Goal: Use online tool/utility: Utilize a website feature to perform a specific function

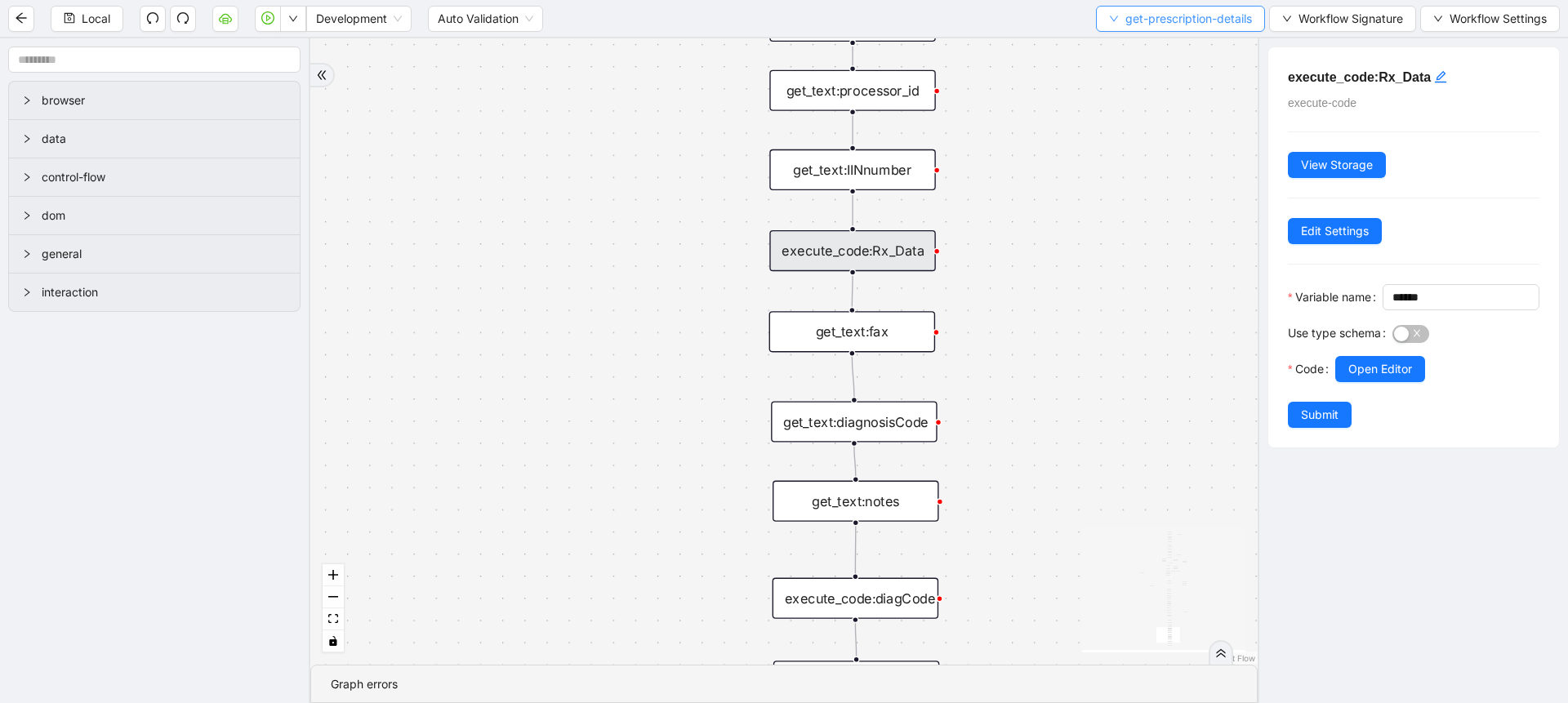
click at [1132, 20] on span "get-prescription-details" at bounding box center [1189, 19] width 127 height 18
click at [1126, 61] on li "Select" at bounding box center [1176, 50] width 164 height 26
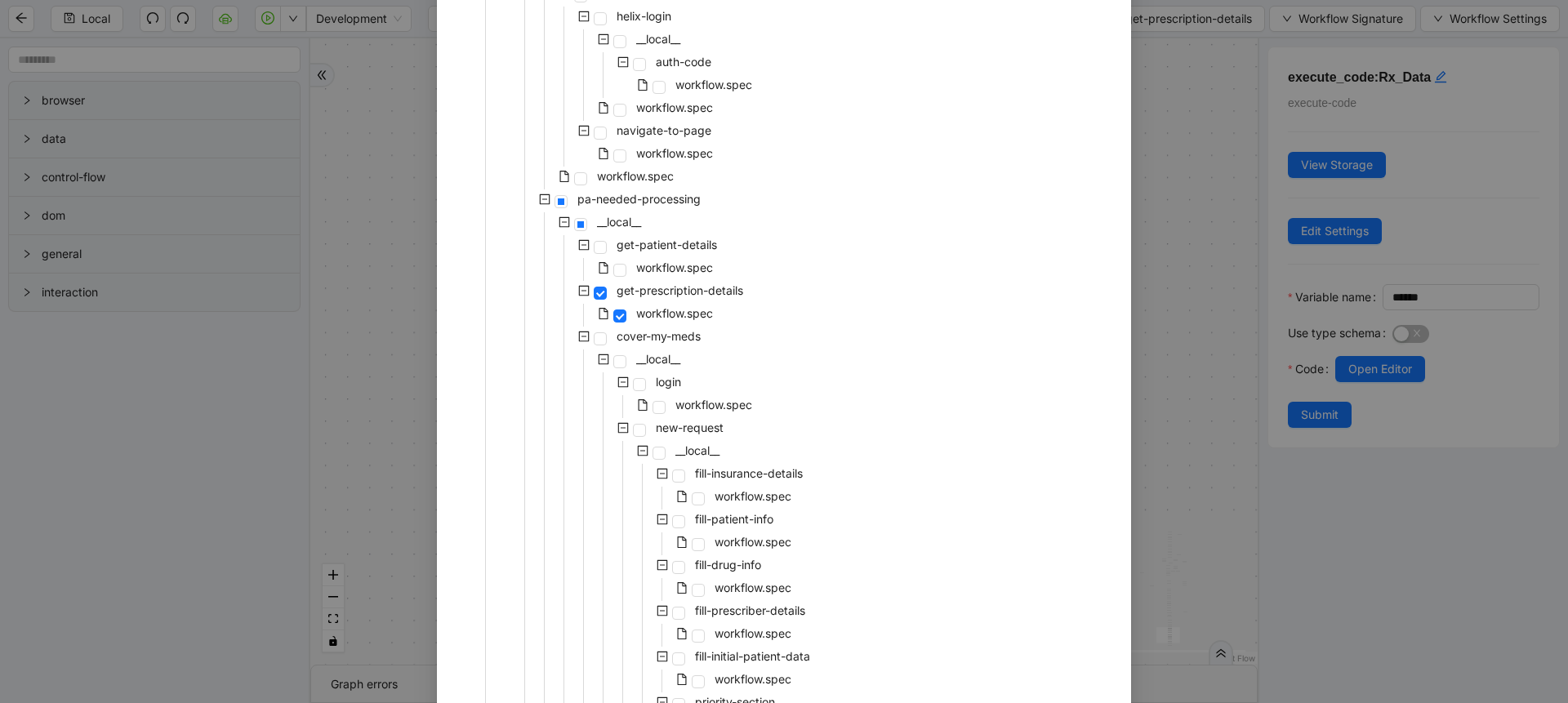
scroll to position [294, 0]
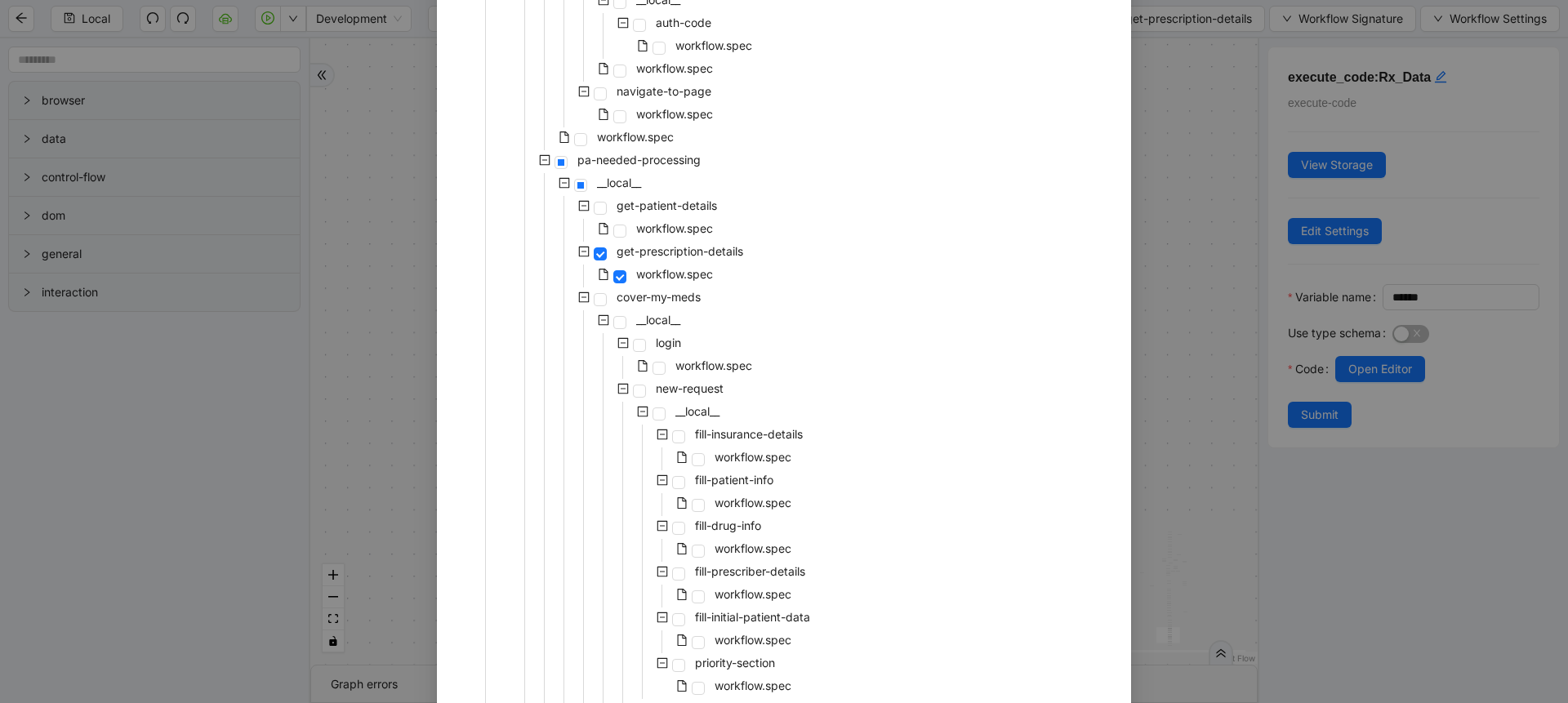
click at [583, 299] on icon "minus-square" at bounding box center [584, 298] width 12 height 12
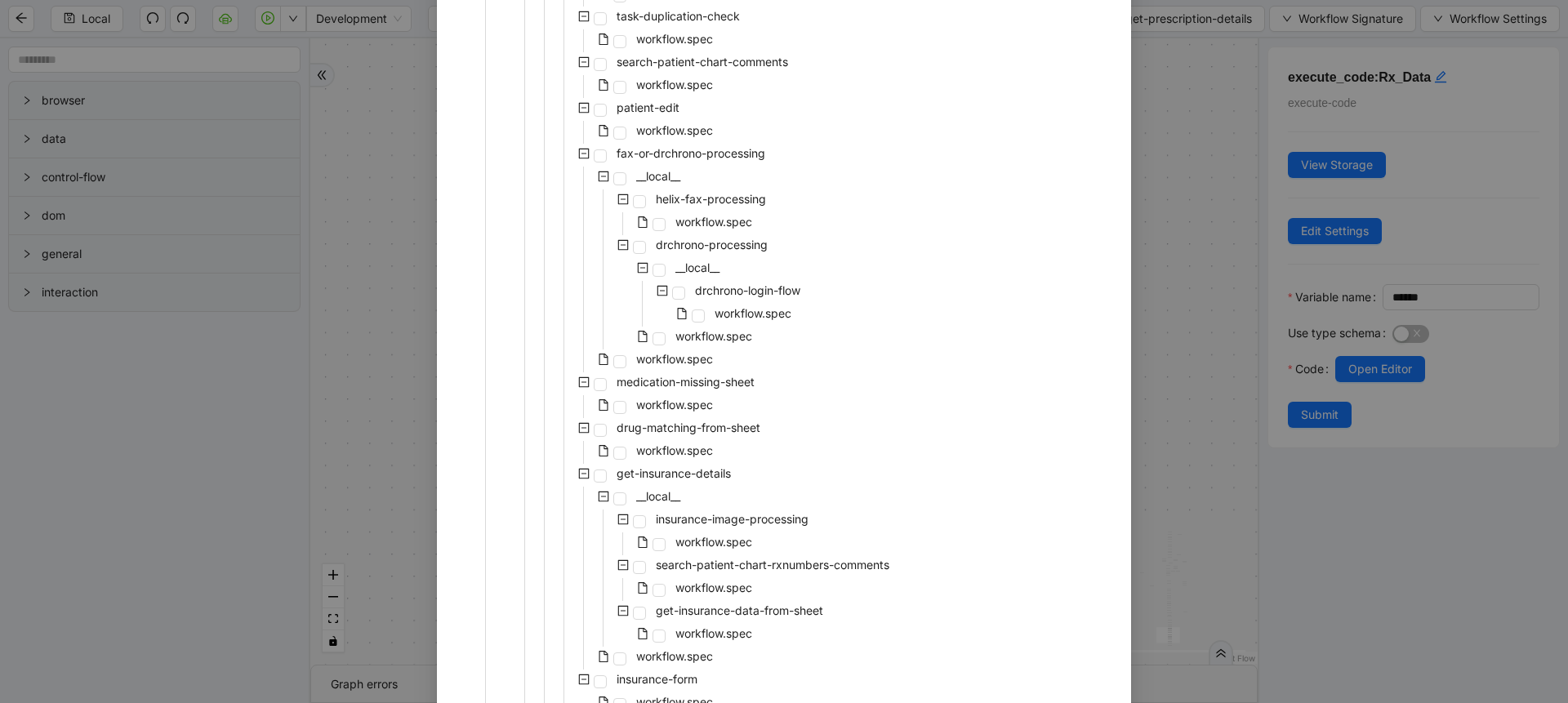
scroll to position [881, 0]
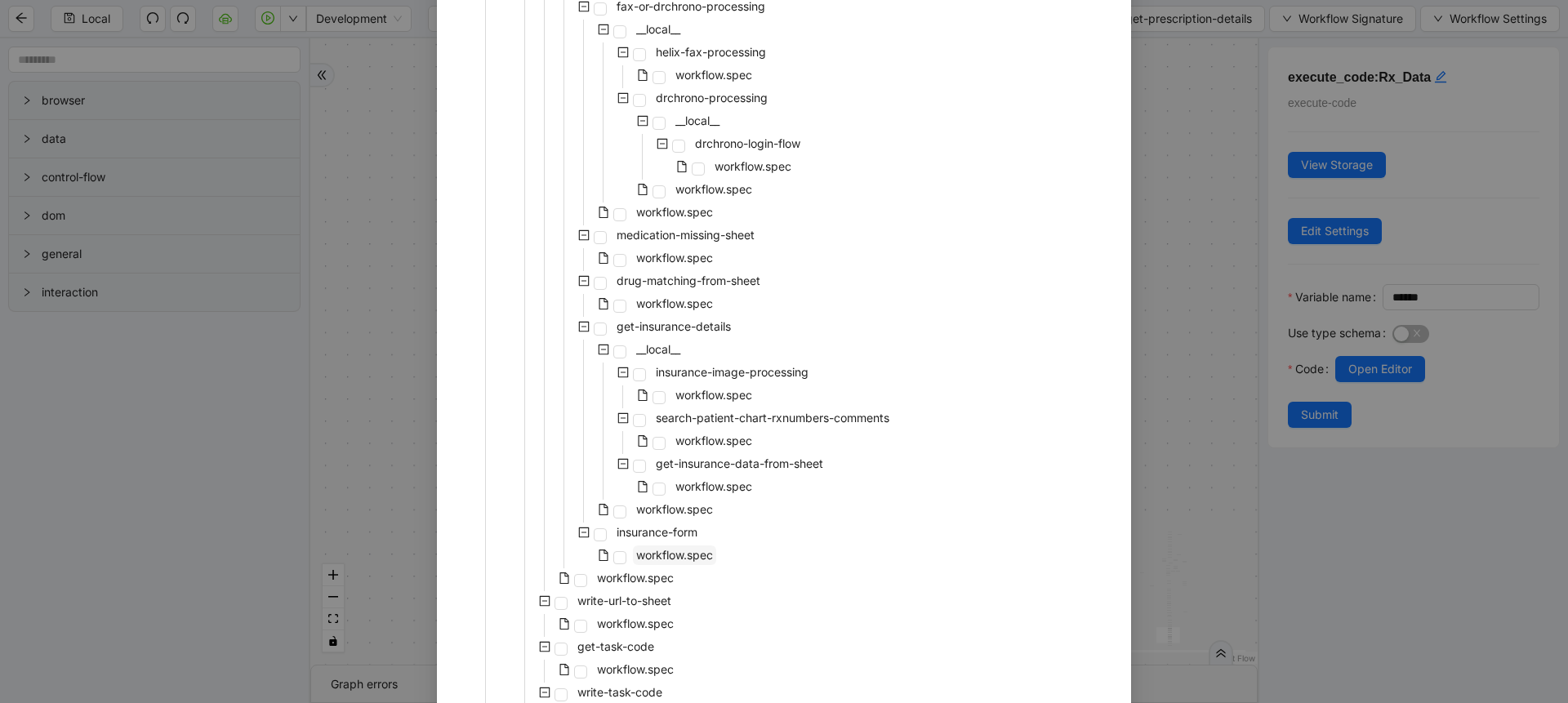
click at [674, 555] on span "workflow.spec" at bounding box center [674, 555] width 77 height 14
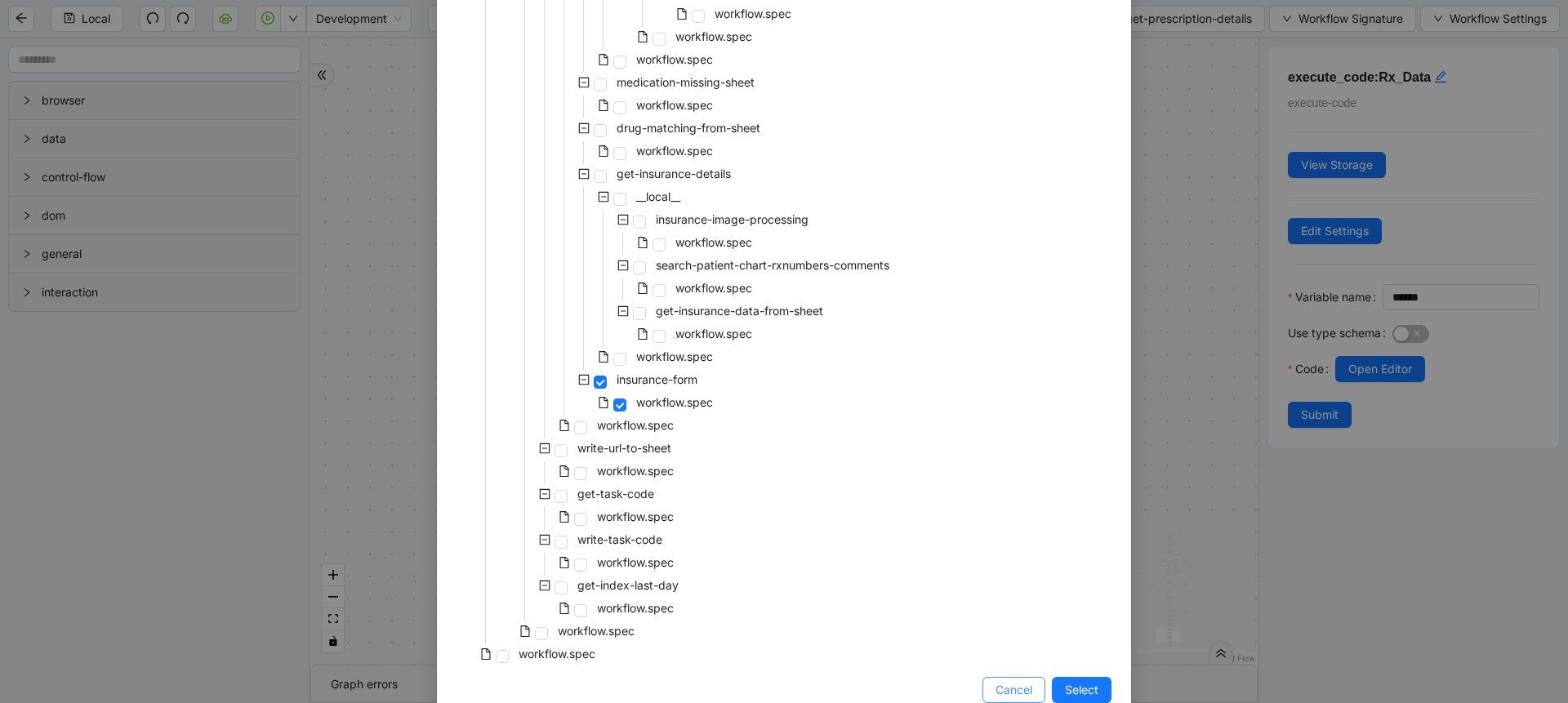
scroll to position [1551, 0]
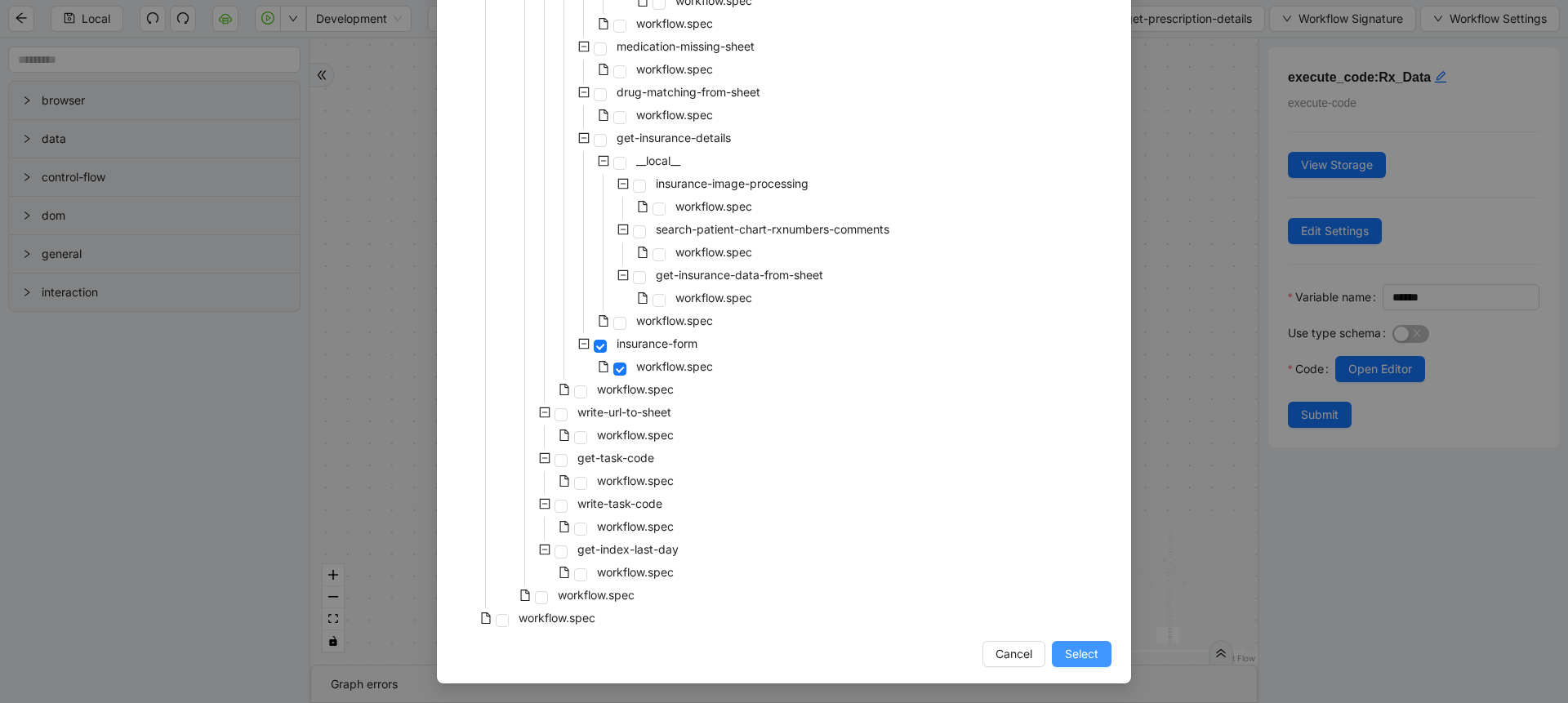
click at [1076, 661] on span "Select" at bounding box center [1081, 653] width 34 height 18
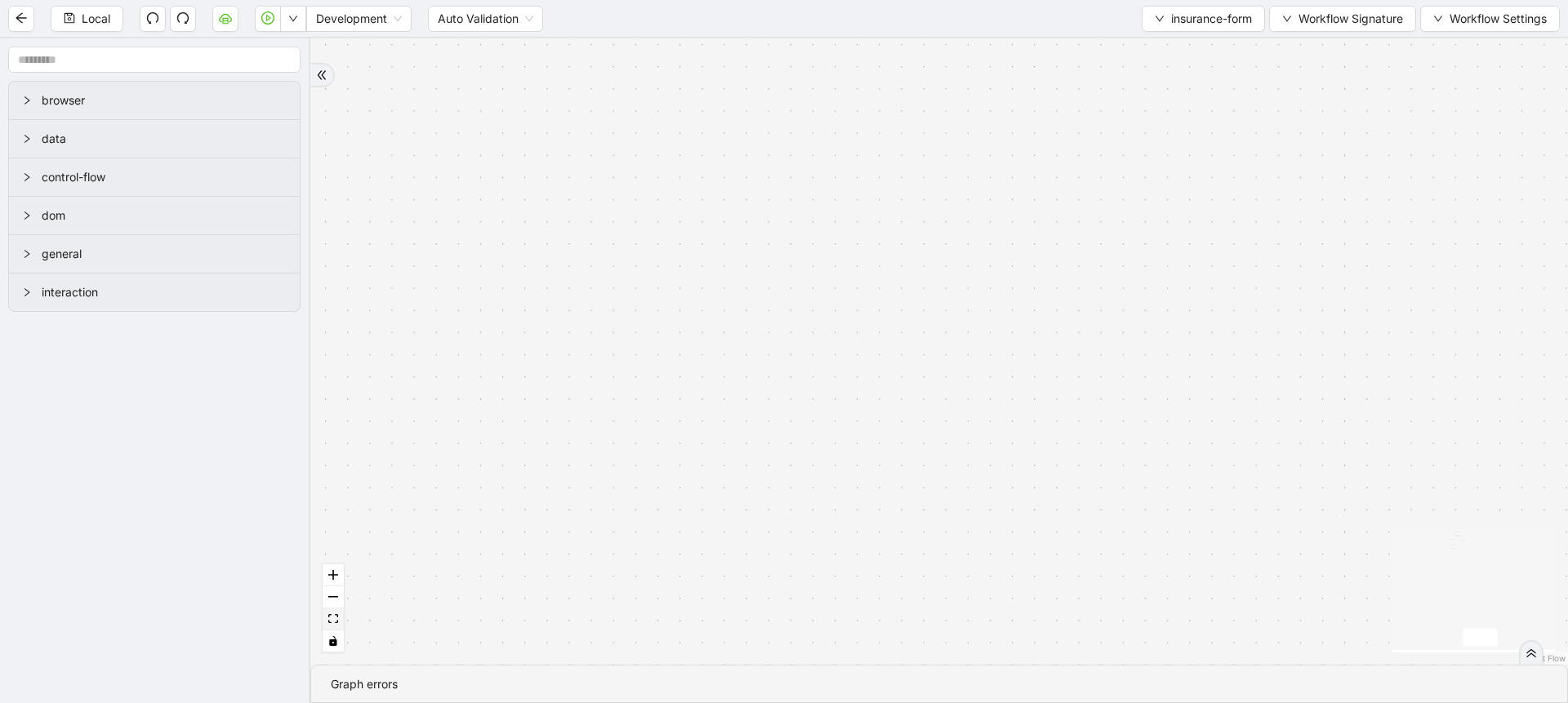
click at [343, 617] on button "fit view" at bounding box center [333, 619] width 21 height 22
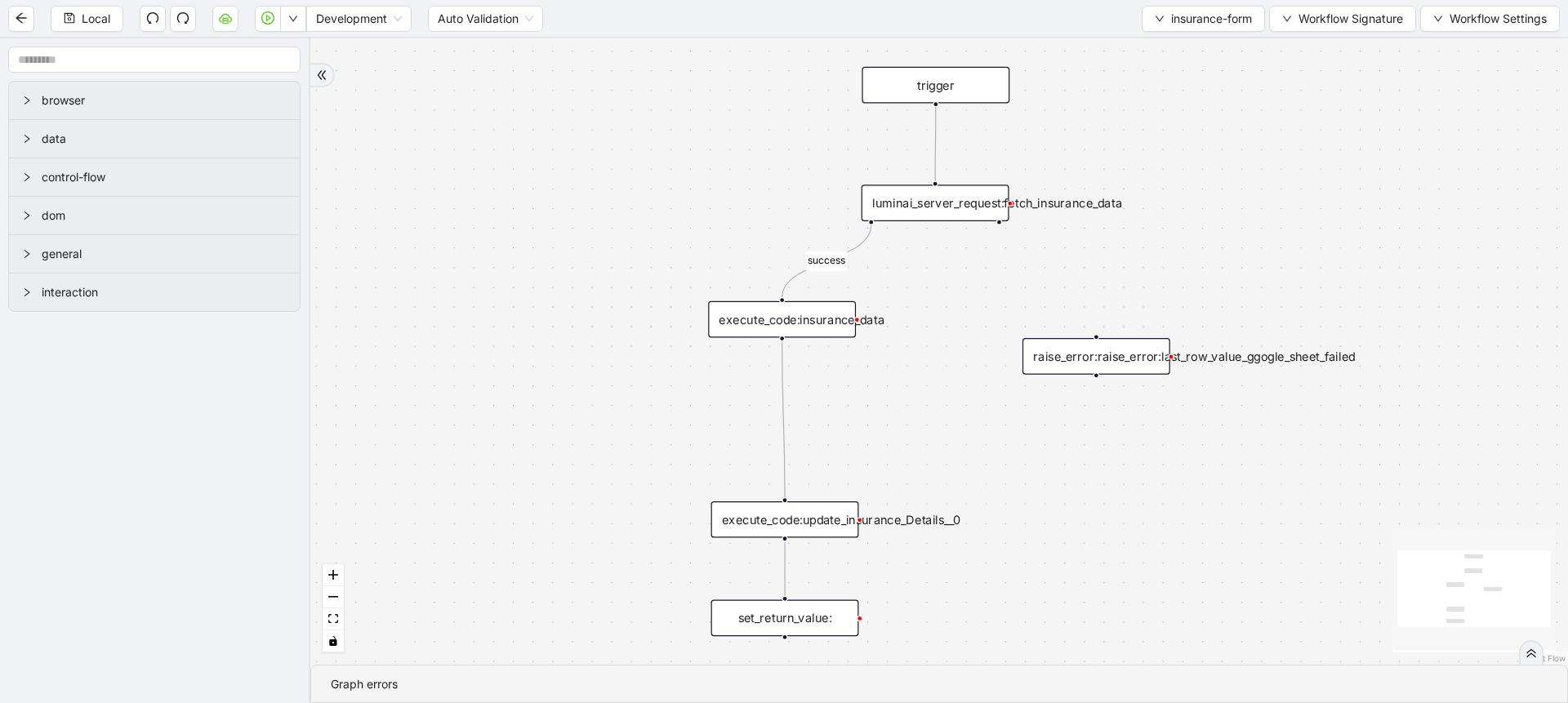
click at [827, 535] on div "execute_code:update_insurance_Details__0" at bounding box center [785, 519] width 148 height 36
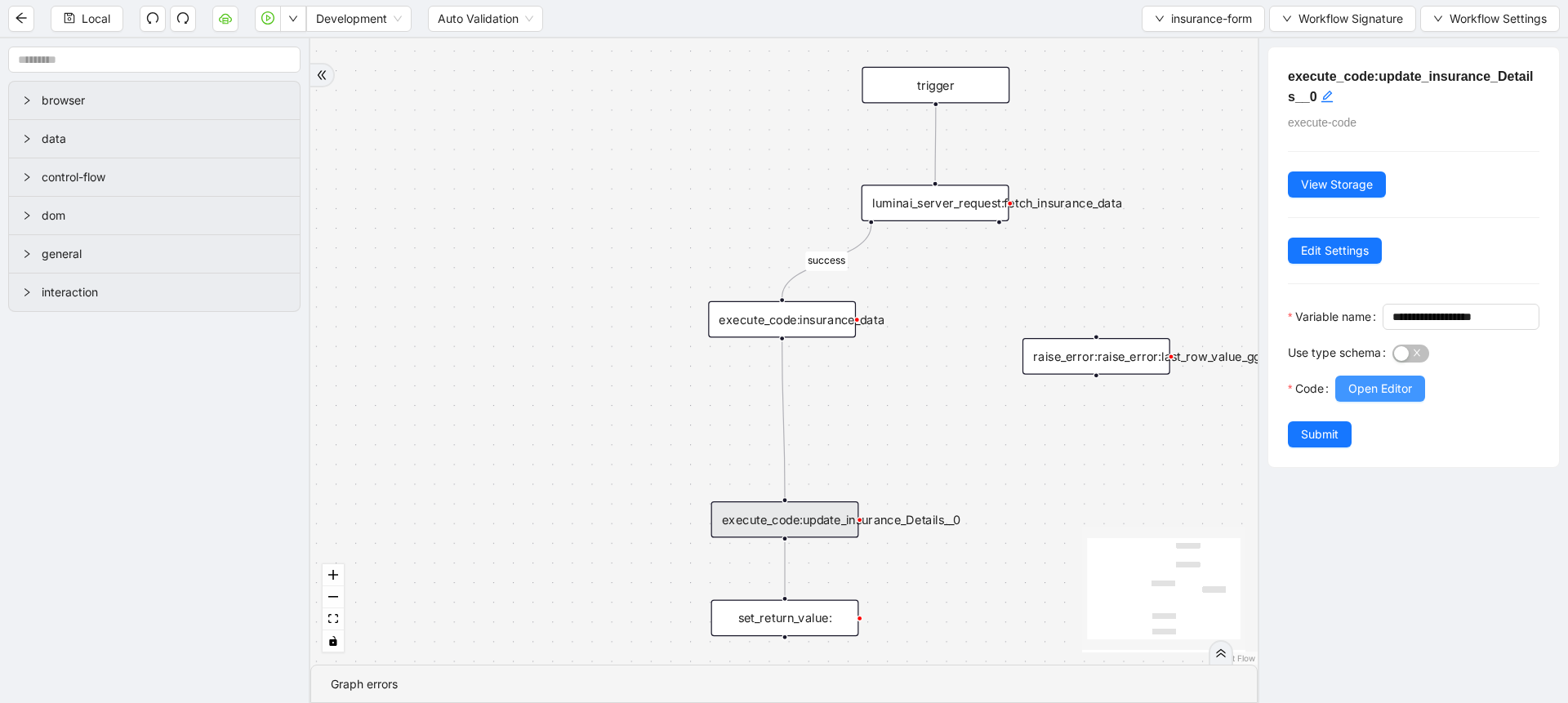
click at [1360, 402] on button "Open Editor" at bounding box center [1380, 388] width 90 height 26
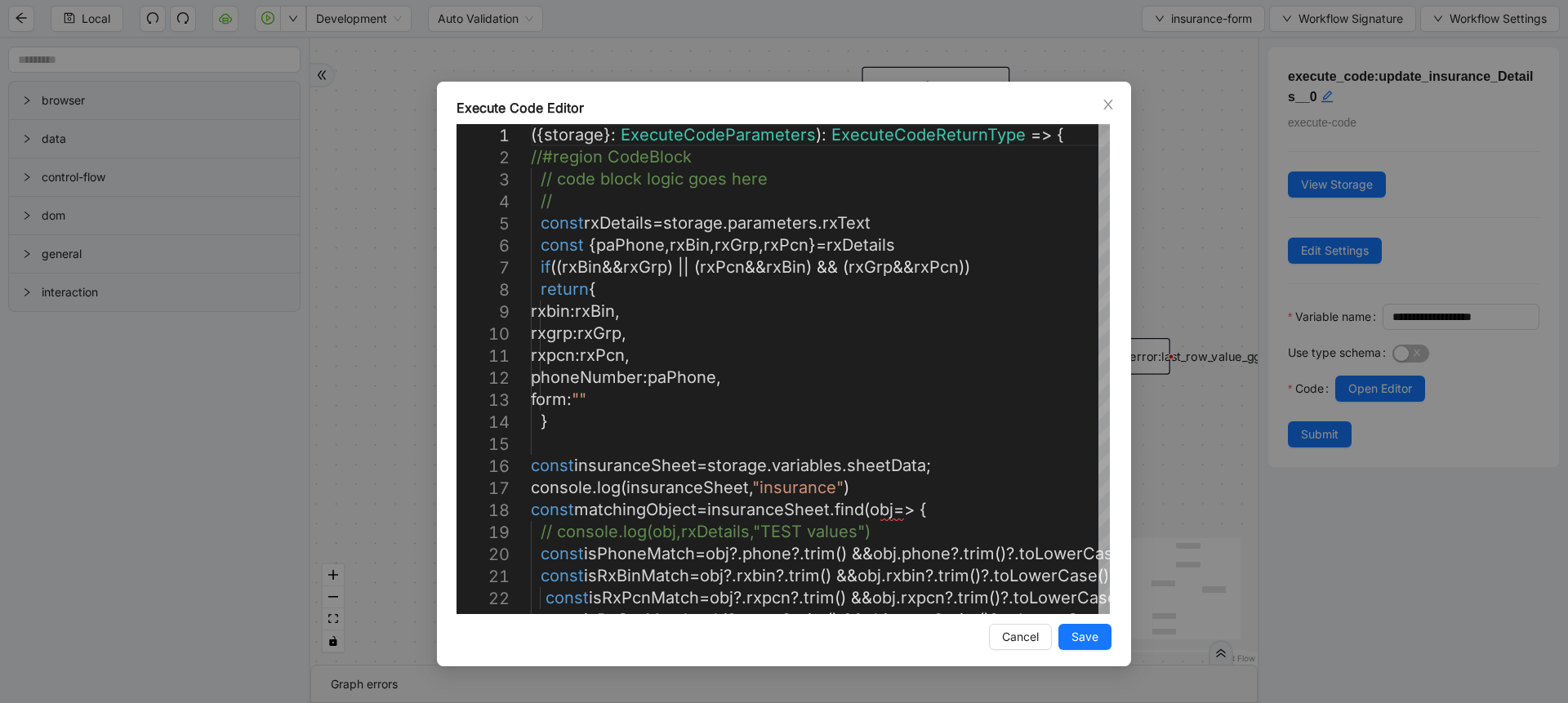
click at [371, 146] on div "Execute Code Editor 23 20 21 22 17 18 19 14 15 16 11 12 13 9 10 6 7 8 3 4 5 1 2…" at bounding box center [784, 351] width 1568 height 703
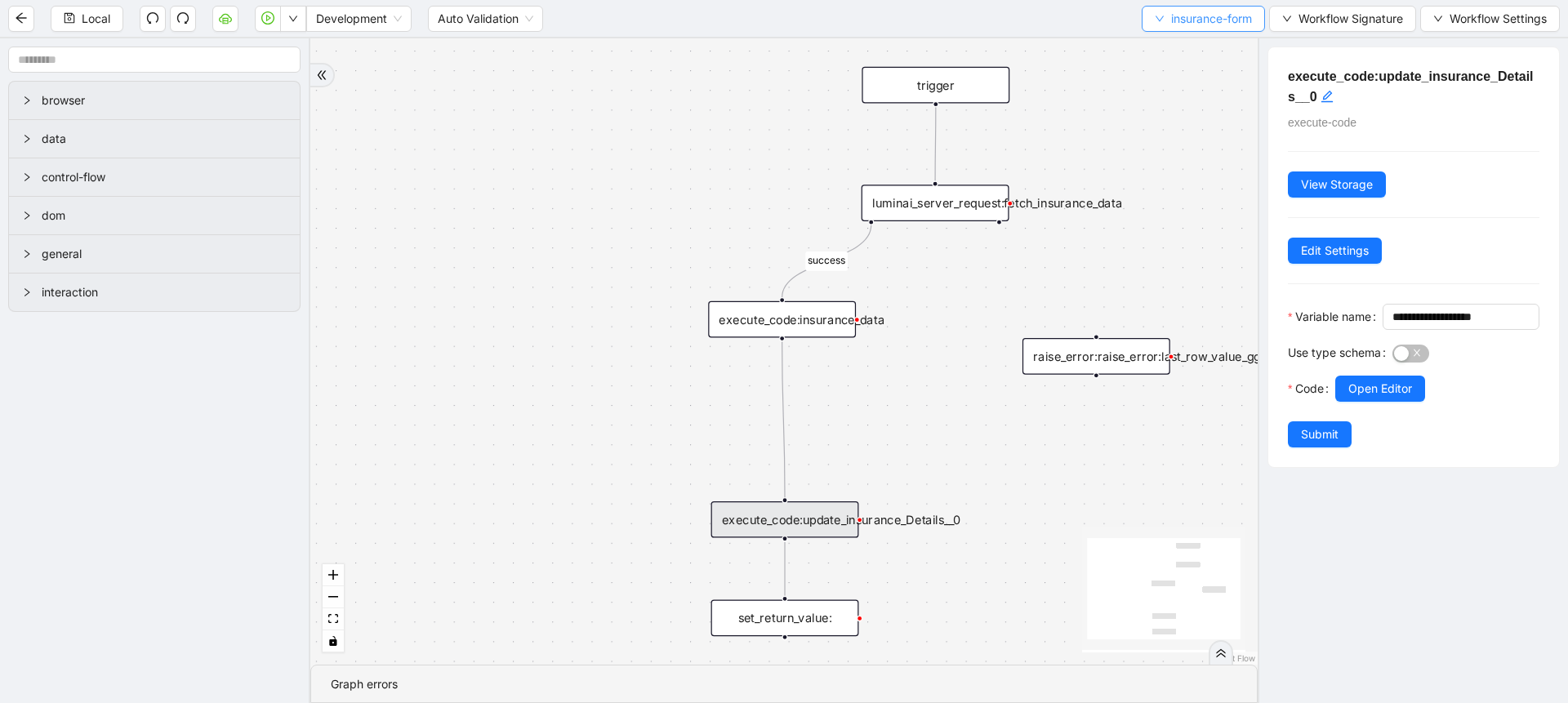
click at [1157, 16] on icon "down" at bounding box center [1160, 19] width 8 height 6
click at [1156, 40] on li "Select" at bounding box center [1198, 50] width 119 height 26
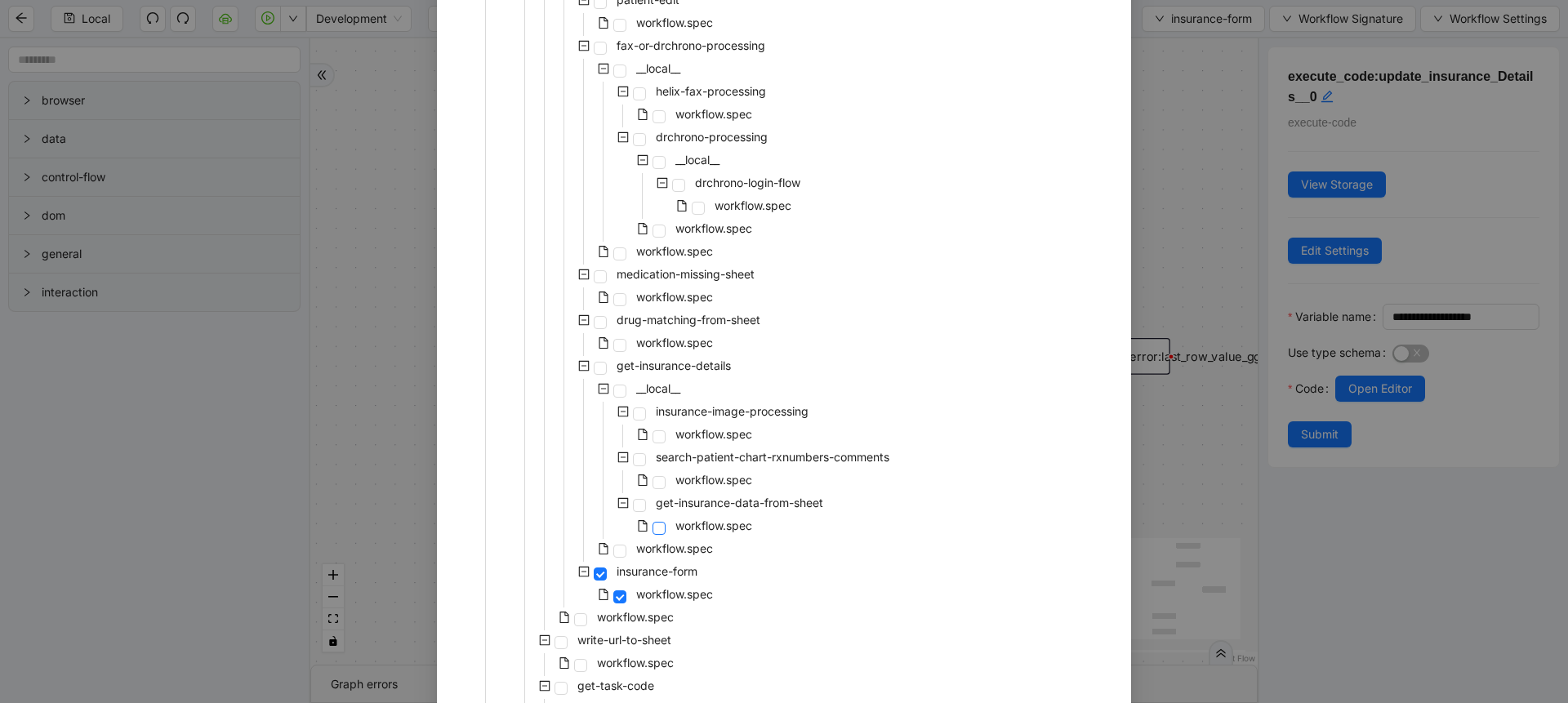
scroll to position [1469, 0]
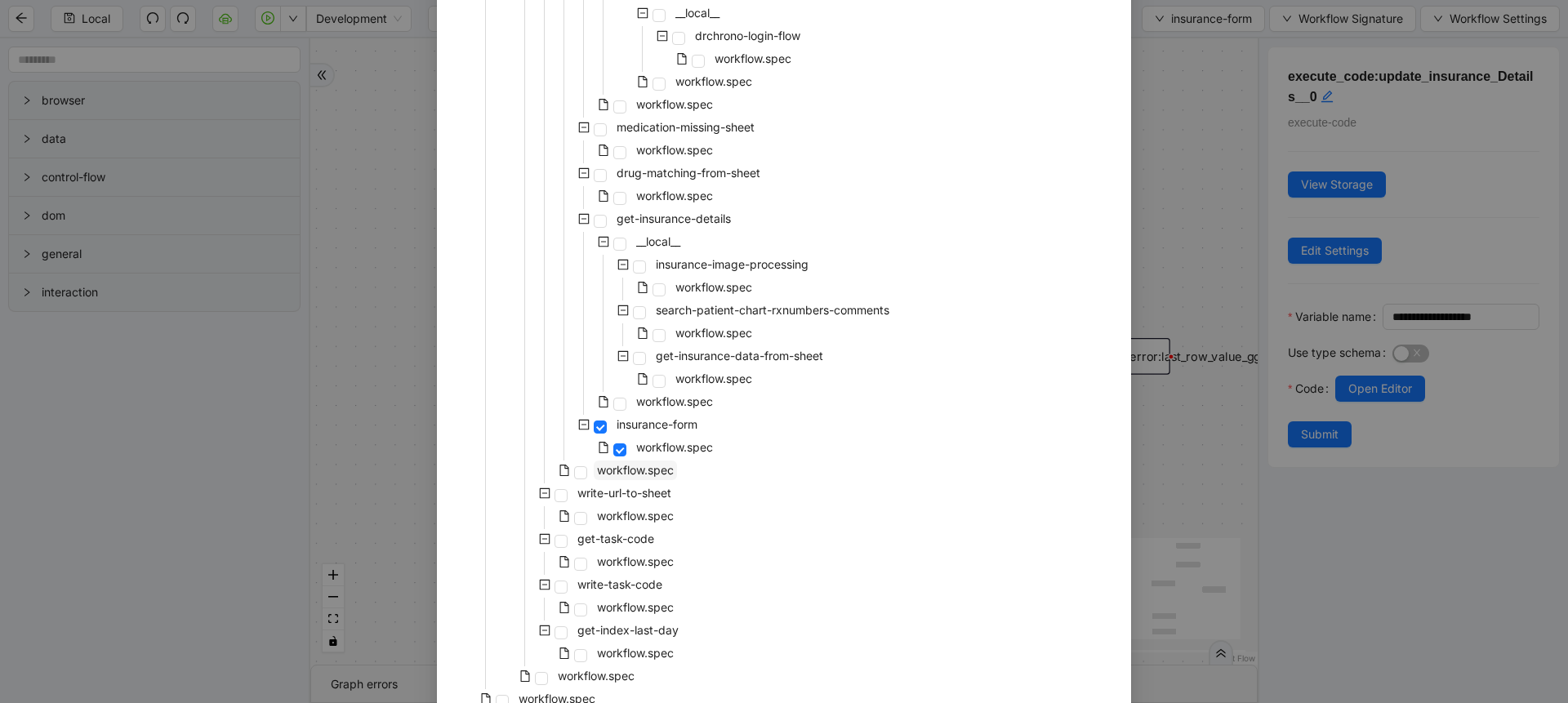
click at [627, 473] on span "workflow.spec" at bounding box center [635, 470] width 77 height 14
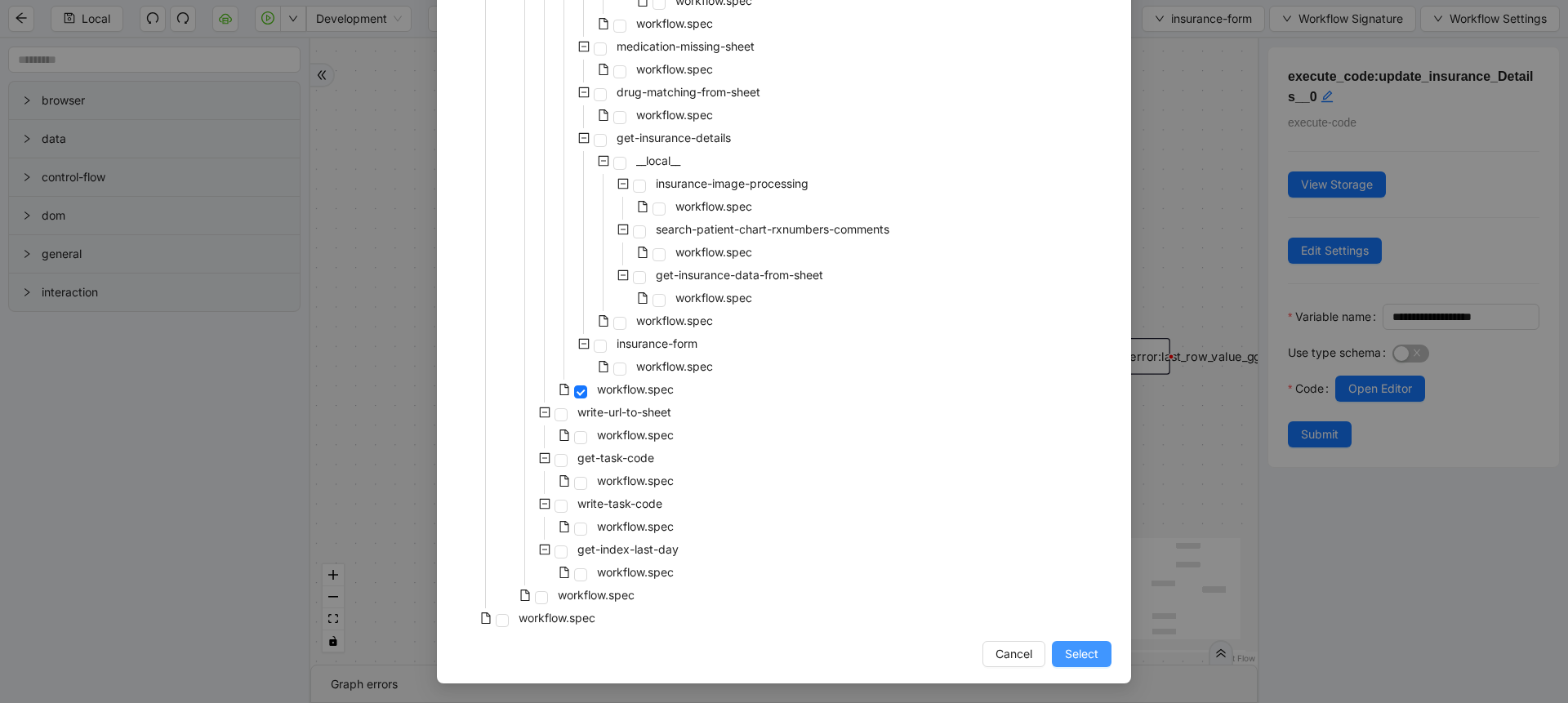
click at [1052, 655] on button "Select" at bounding box center [1081, 654] width 59 height 26
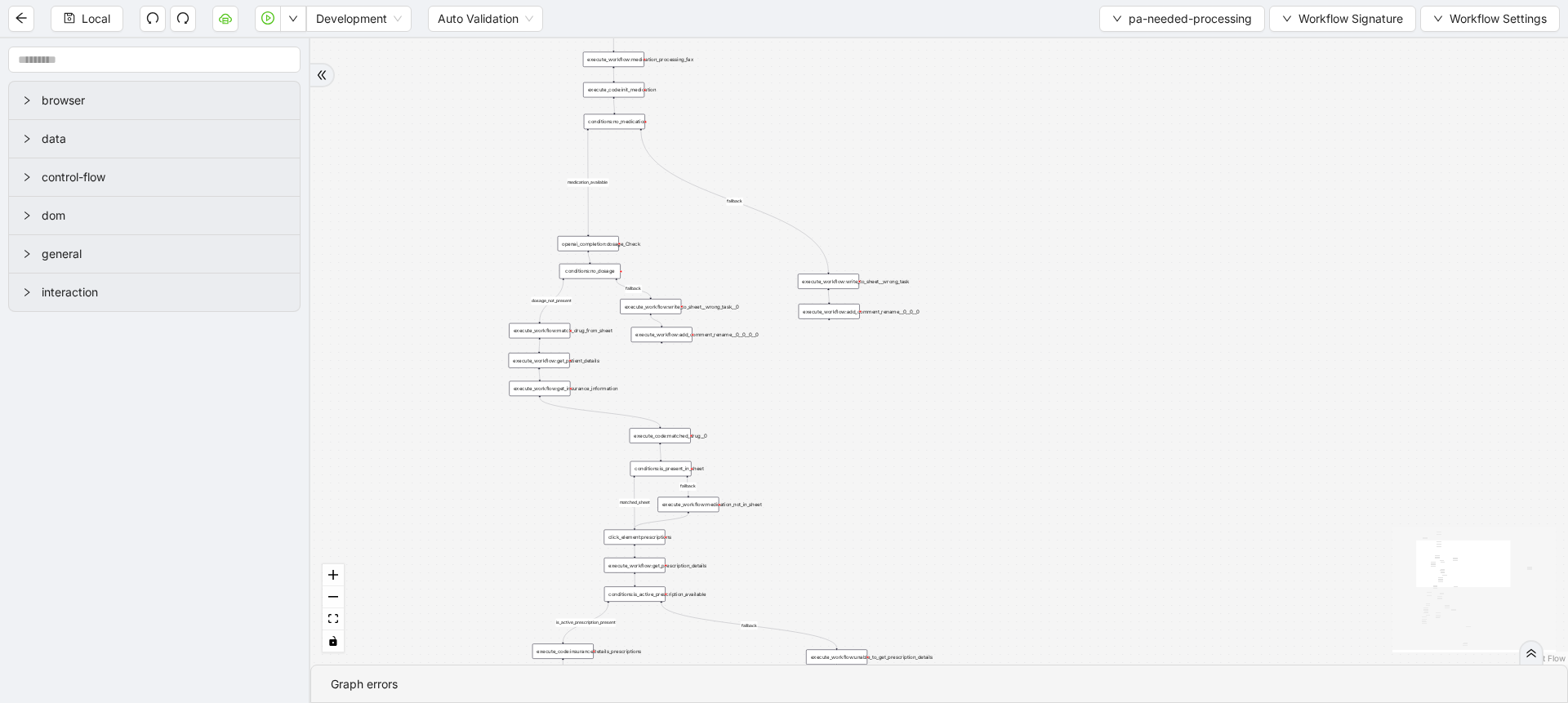
drag, startPoint x: 797, startPoint y: 514, endPoint x: 765, endPoint y: 63, distance: 452.1
click at [765, 63] on div "fallback fallback matched_sheet not_duplicate_task fallback fallback fallback c…" at bounding box center [939, 351] width 1257 height 626
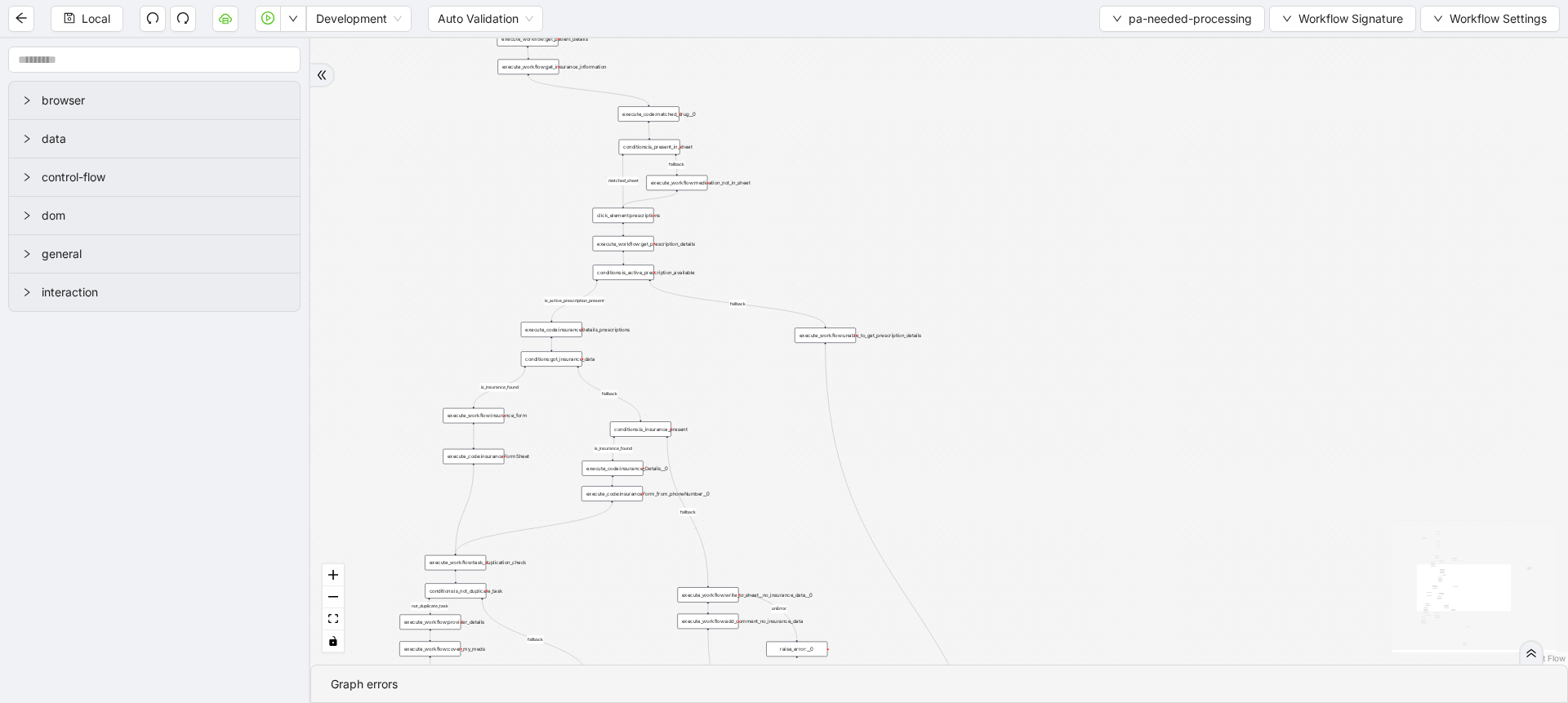
drag, startPoint x: 681, startPoint y: 536, endPoint x: 664, endPoint y: 283, distance: 253.6
click at [680, 284] on div "fallback fallback matched_sheet not_duplicate_task fallback fallback fallback c…" at bounding box center [939, 351] width 1257 height 626
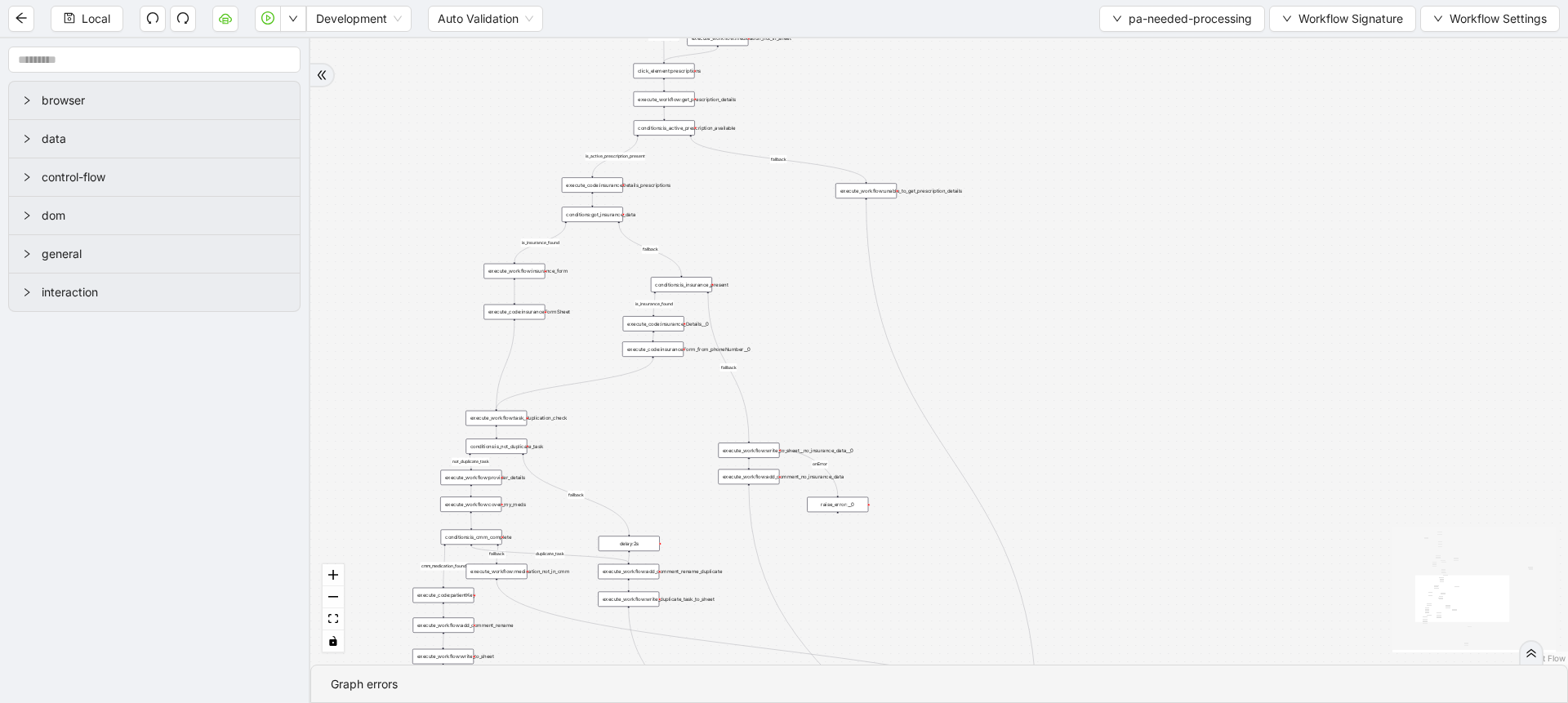
drag, startPoint x: 559, startPoint y: 453, endPoint x: 600, endPoint y: 356, distance: 105.3
click at [600, 356] on div "fallback fallback matched_sheet not_duplicate_task fallback fallback fallback c…" at bounding box center [939, 351] width 1257 height 626
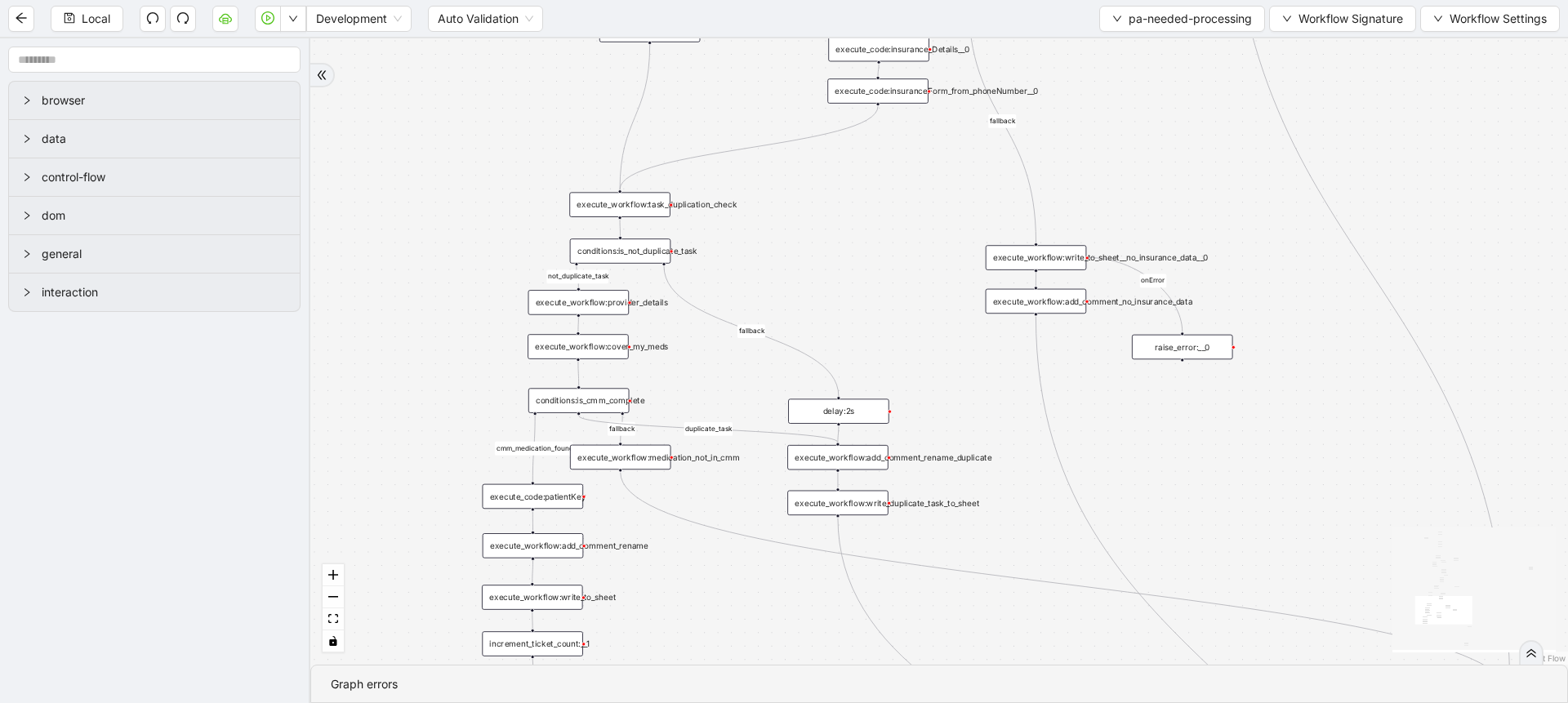
drag, startPoint x: 647, startPoint y: 504, endPoint x: 804, endPoint y: 224, distance: 321.0
click at [813, 224] on div "fallback fallback matched_sheet not_duplicate_task fallback fallback fallback c…" at bounding box center [939, 351] width 1257 height 626
click at [652, 206] on div "execute_workflow:task_duplication_check" at bounding box center [619, 204] width 102 height 25
click at [652, 206] on div "execute_workflow:task_duplication_check" at bounding box center [620, 203] width 102 height 25
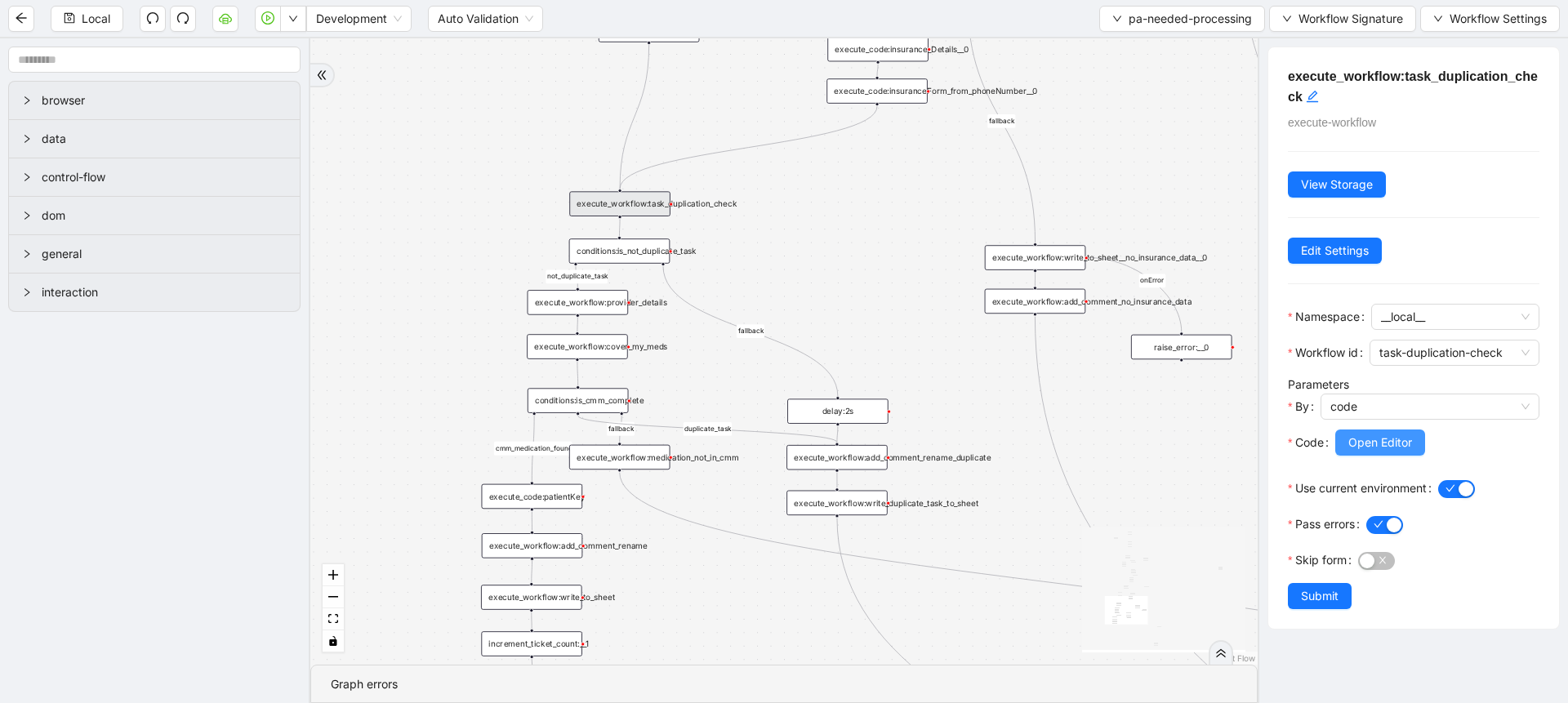
click at [1348, 455] on button "Open Editor" at bounding box center [1380, 442] width 90 height 26
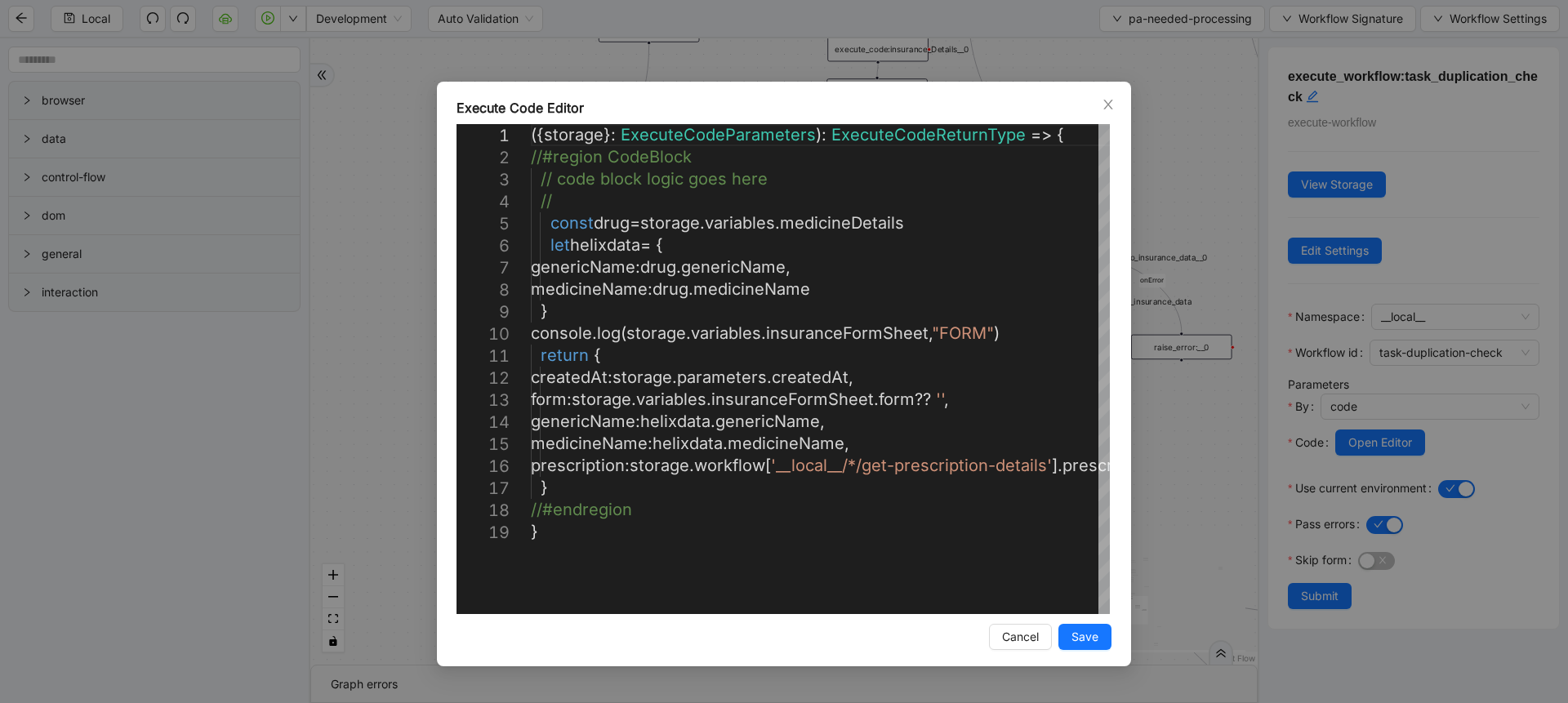
click at [1169, 264] on div "Execute Code Editor 1 2 3 4 5 6 7 8 9 10 11 12 13 14 15 16 17 18 19 ({ storage …" at bounding box center [784, 351] width 1568 height 703
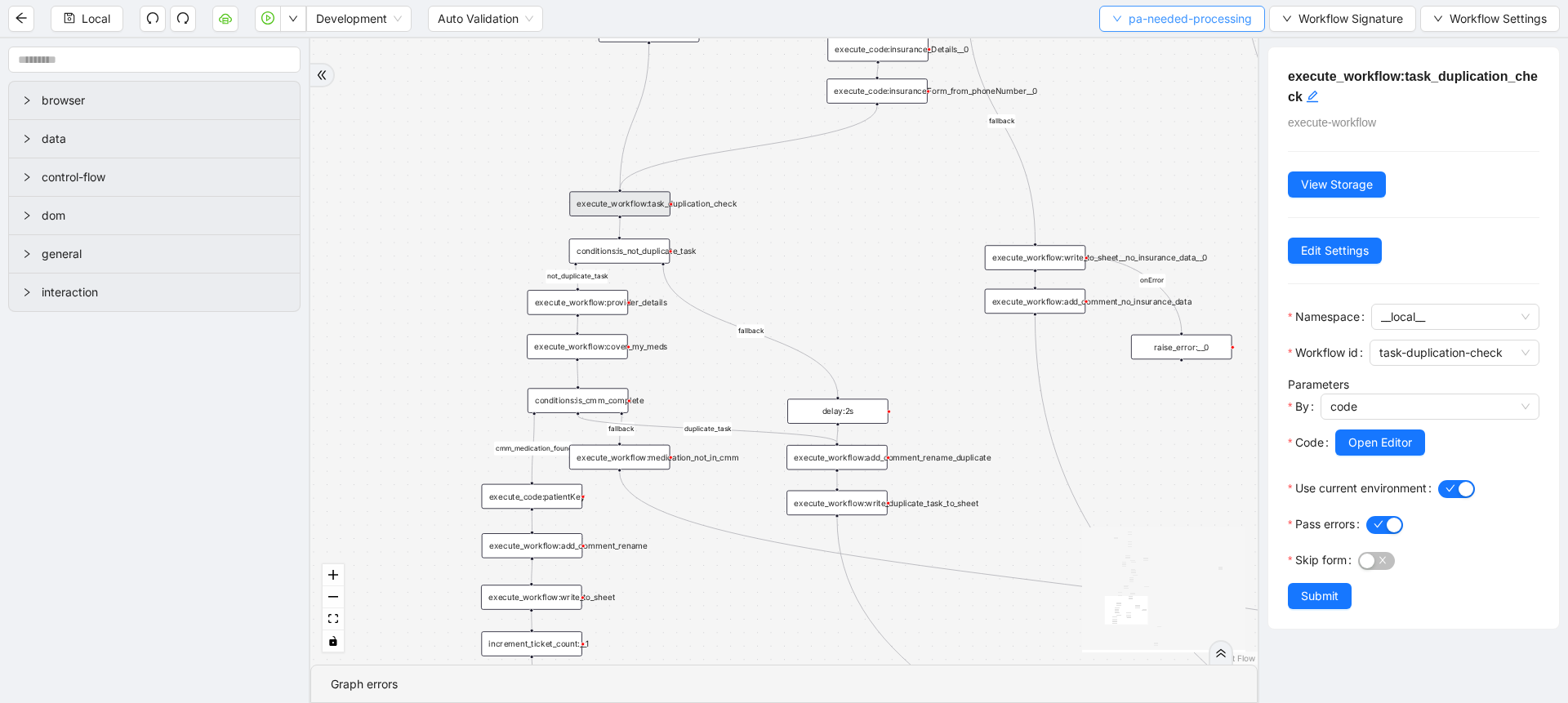
click at [1122, 16] on button "pa-needed-processing" at bounding box center [1182, 19] width 166 height 26
click at [1124, 44] on span "Select" at bounding box center [1178, 50] width 141 height 18
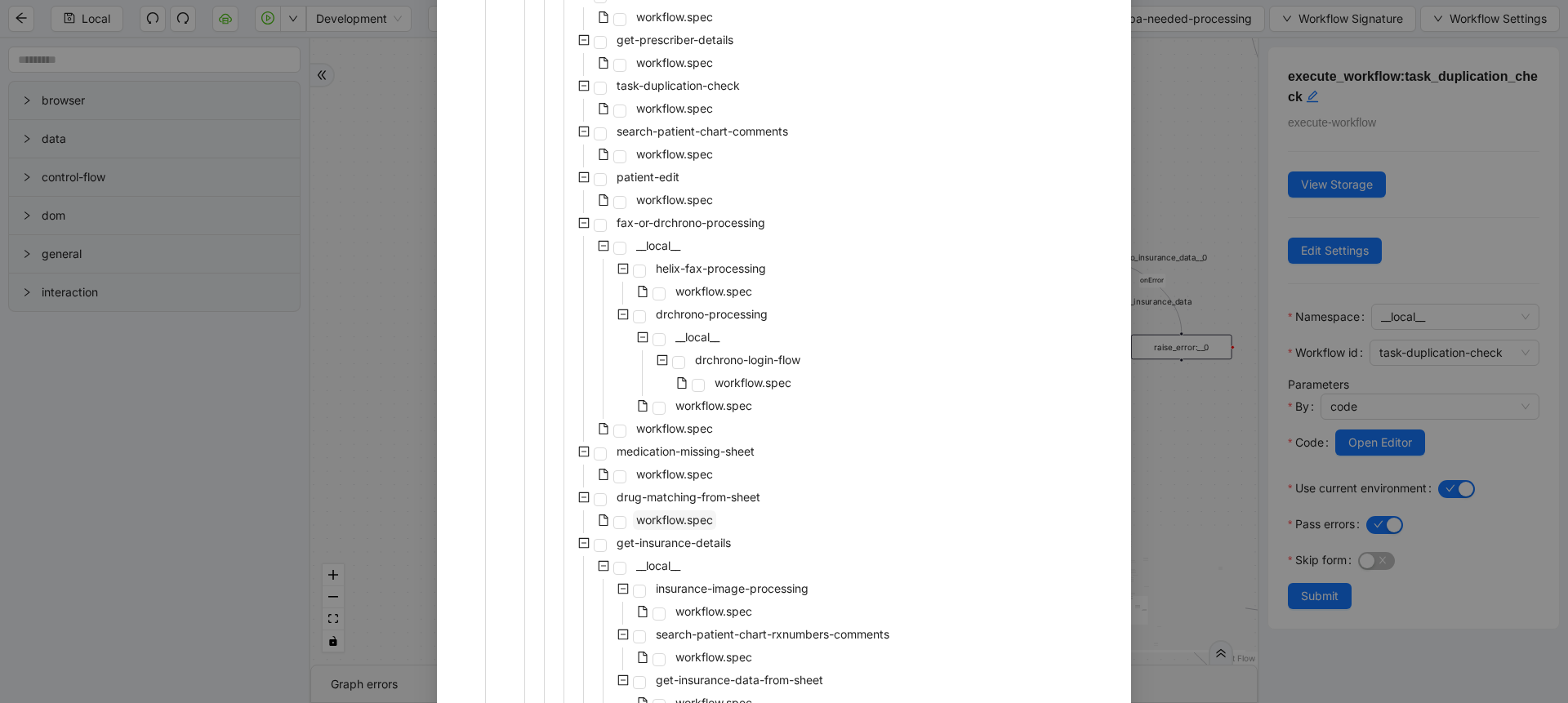
scroll to position [1109, 0]
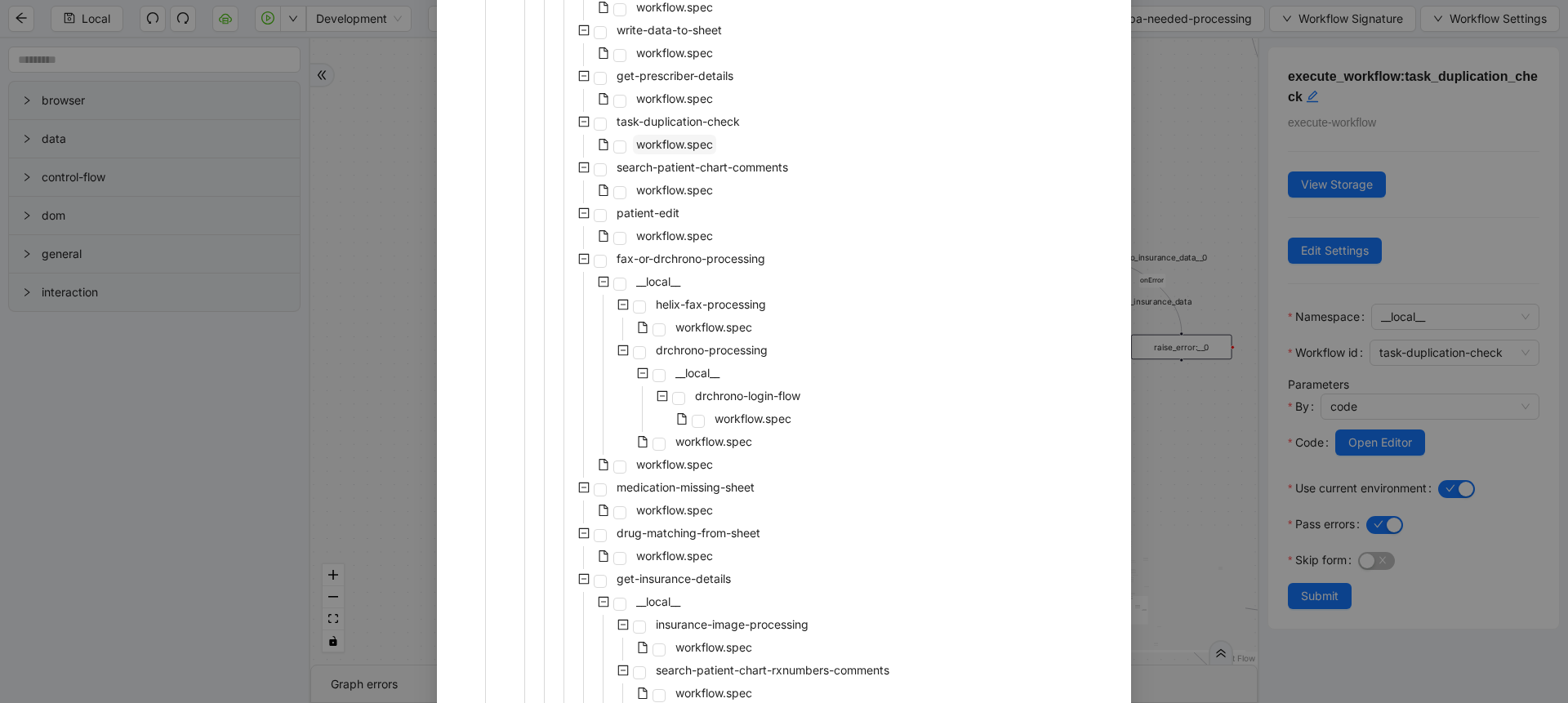
click at [667, 140] on span "workflow.spec" at bounding box center [674, 144] width 77 height 14
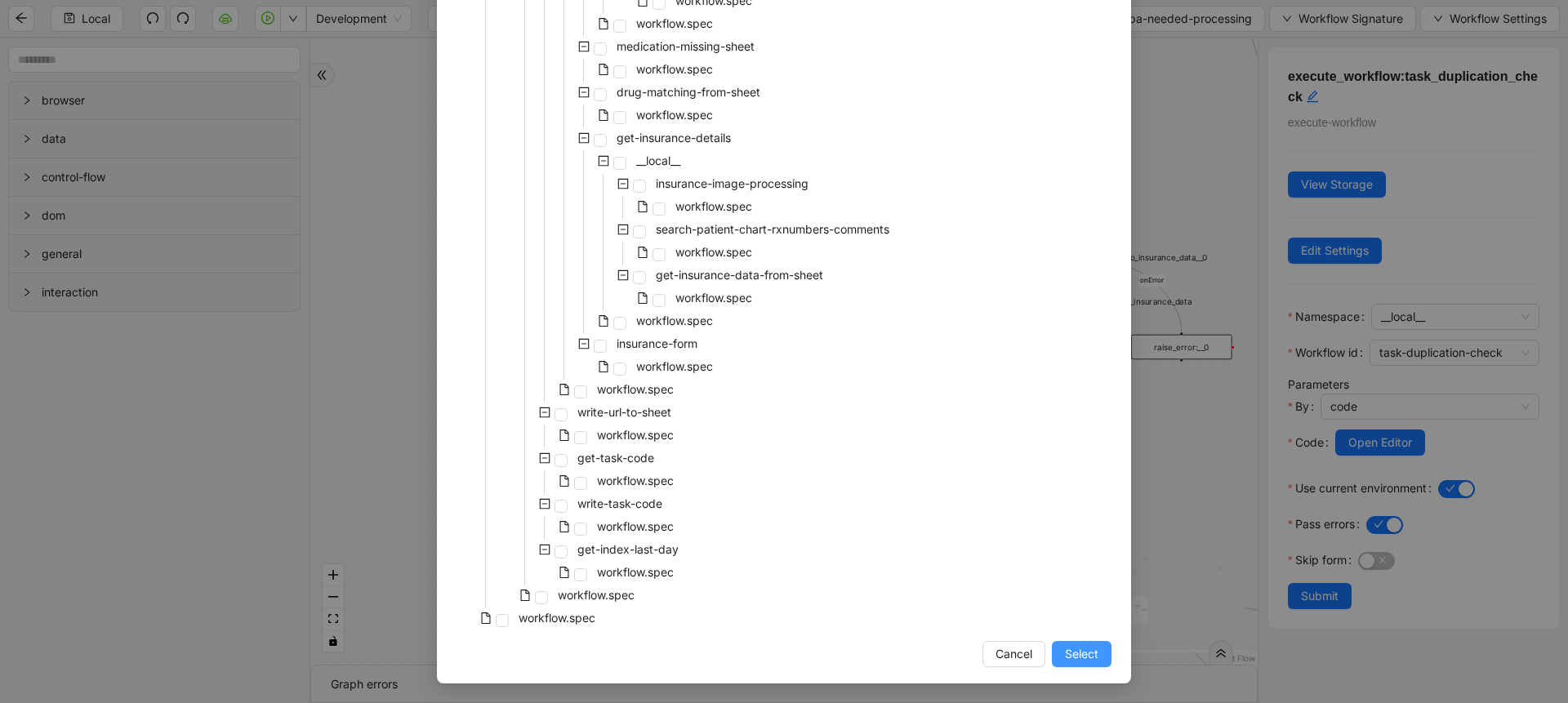
click at [1052, 652] on button "Select" at bounding box center [1081, 654] width 59 height 26
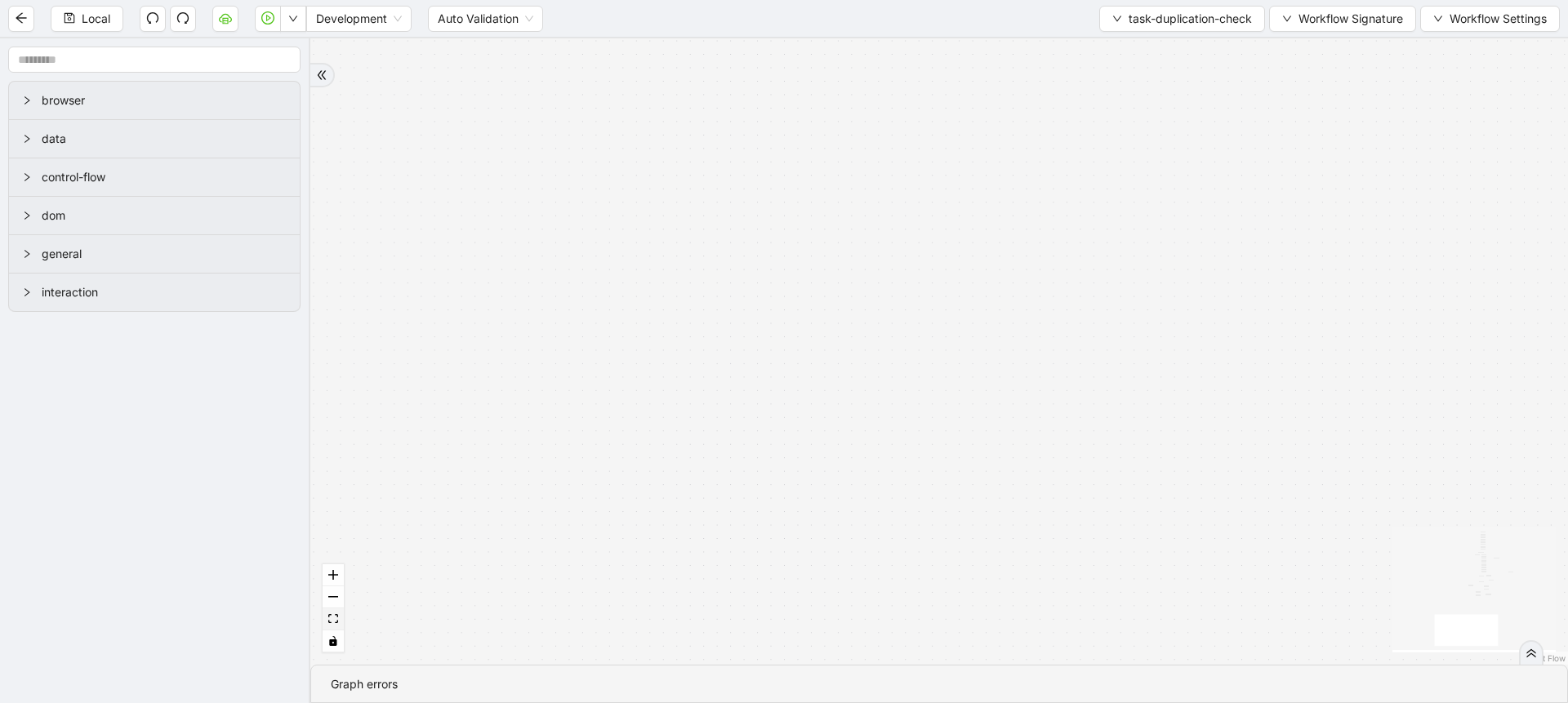
click at [334, 617] on icon "fit view" at bounding box center [333, 618] width 10 height 9
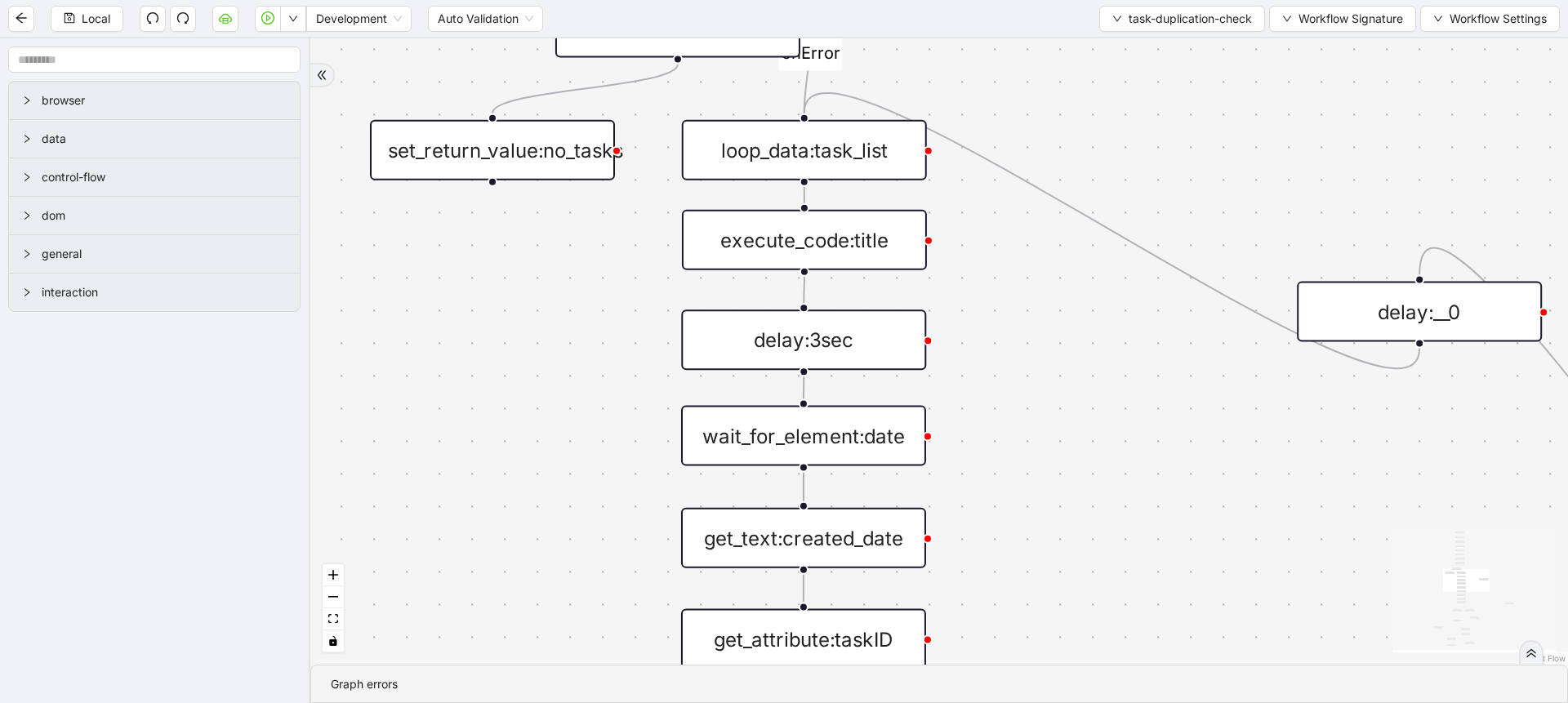
click at [863, 253] on div "execute_code:title" at bounding box center [805, 239] width 245 height 60
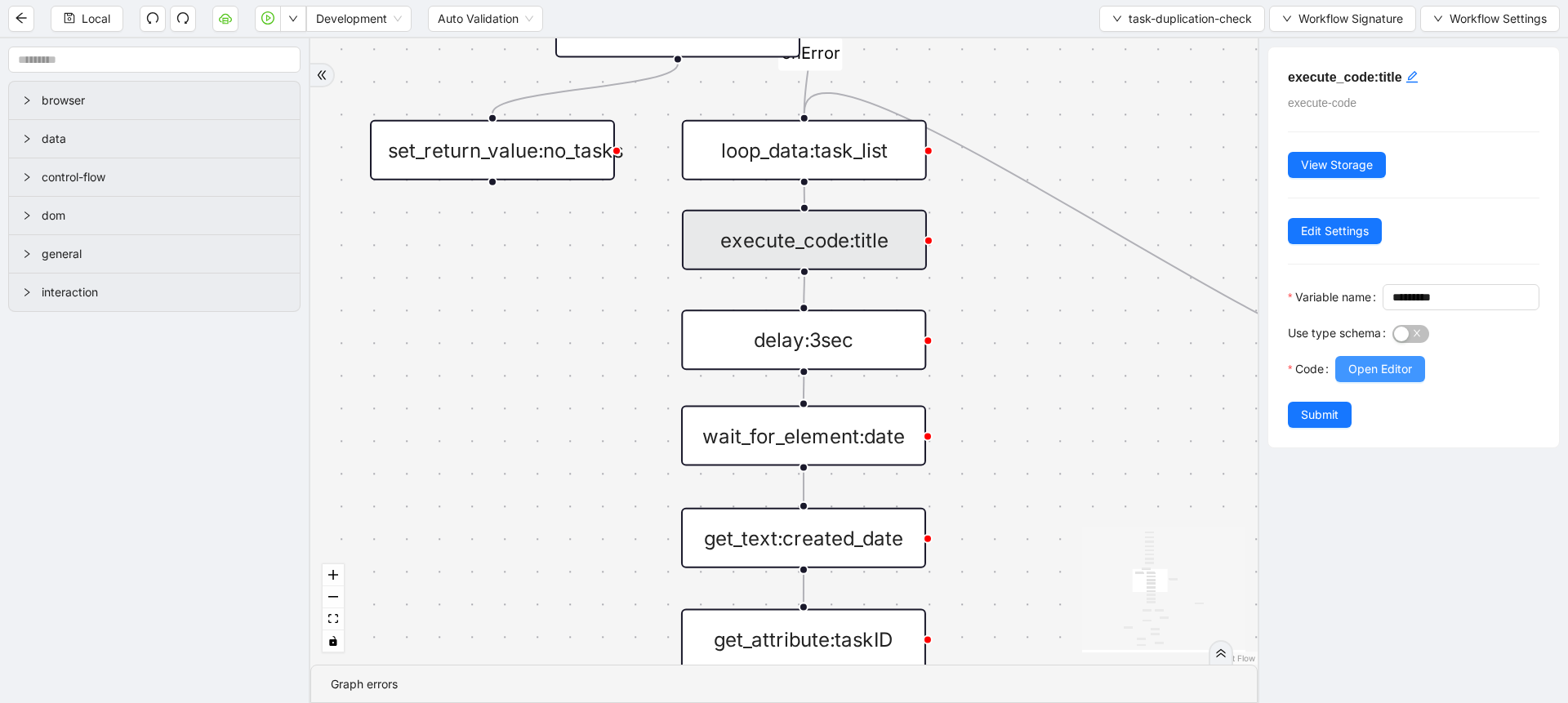
click at [1372, 378] on span "Open Editor" at bounding box center [1379, 369] width 63 height 18
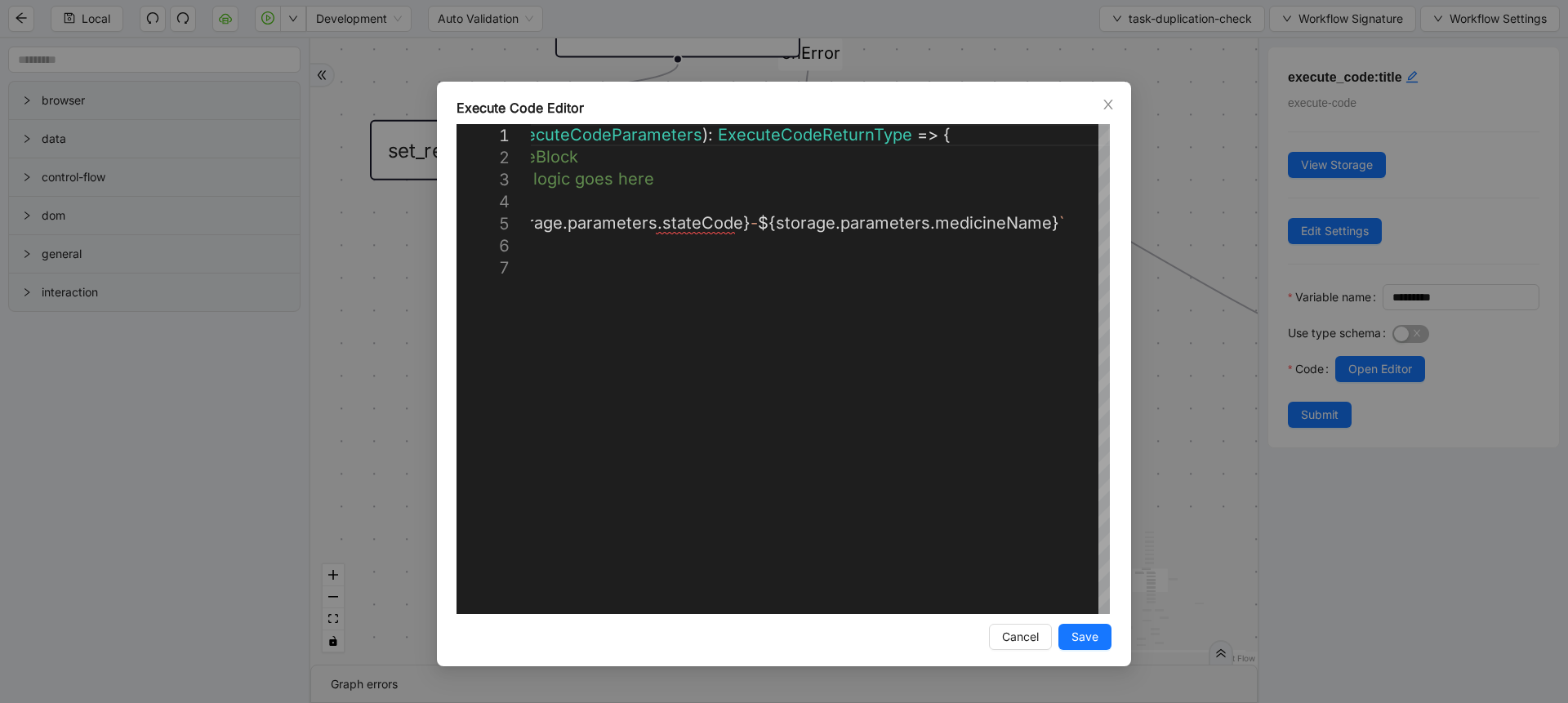
click at [1163, 158] on div "**********" at bounding box center [784, 351] width 1568 height 703
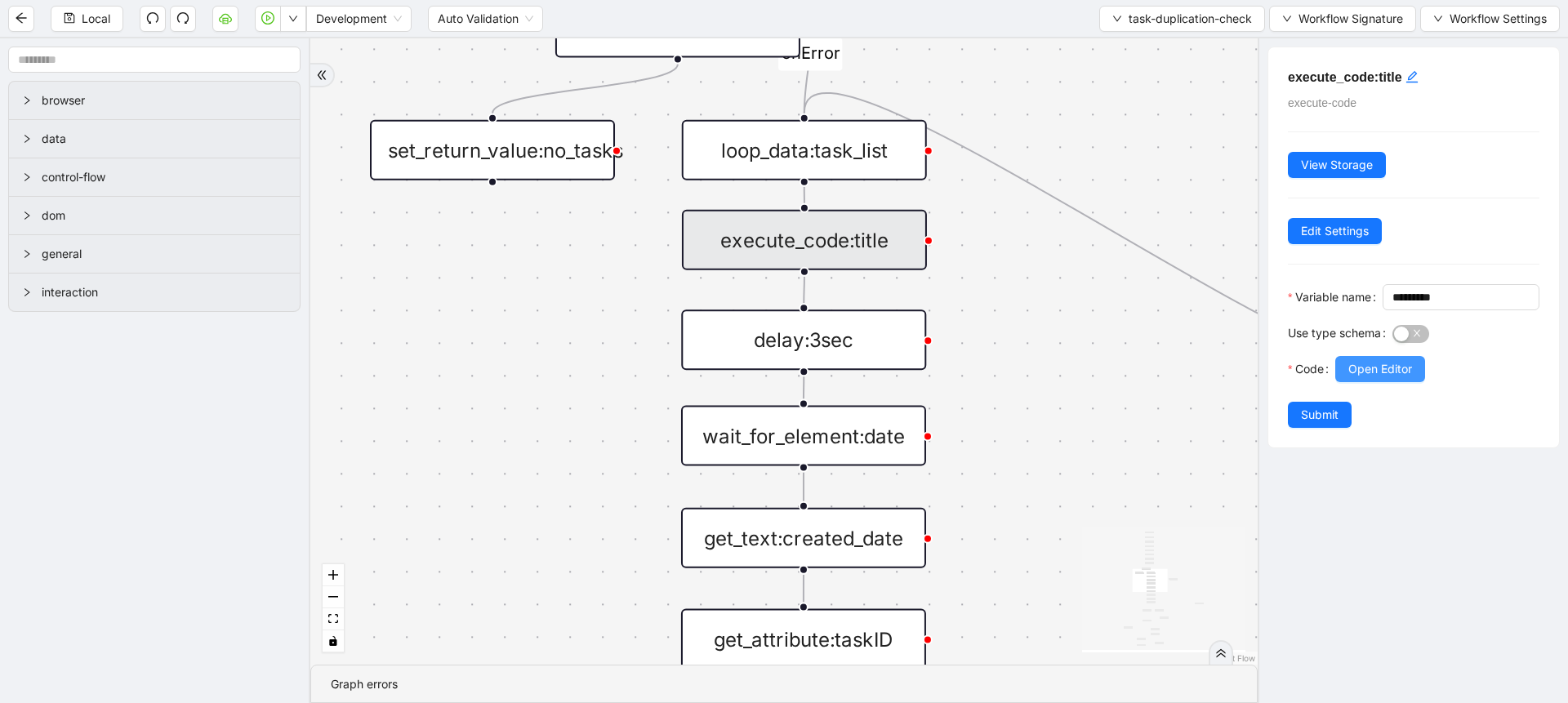
click at [1367, 382] on button "Open Editor" at bounding box center [1380, 369] width 90 height 26
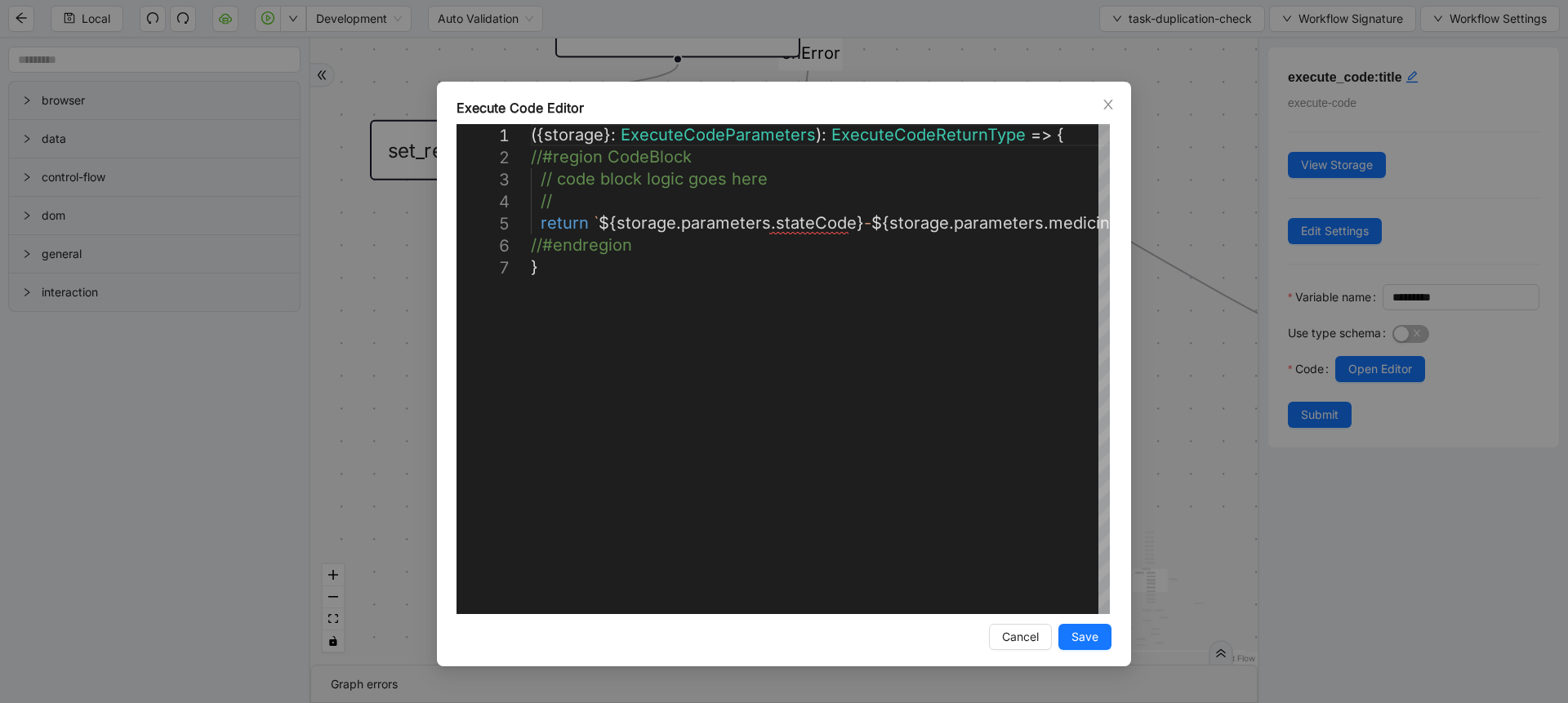
click at [1157, 316] on div "**********" at bounding box center [784, 351] width 1568 height 703
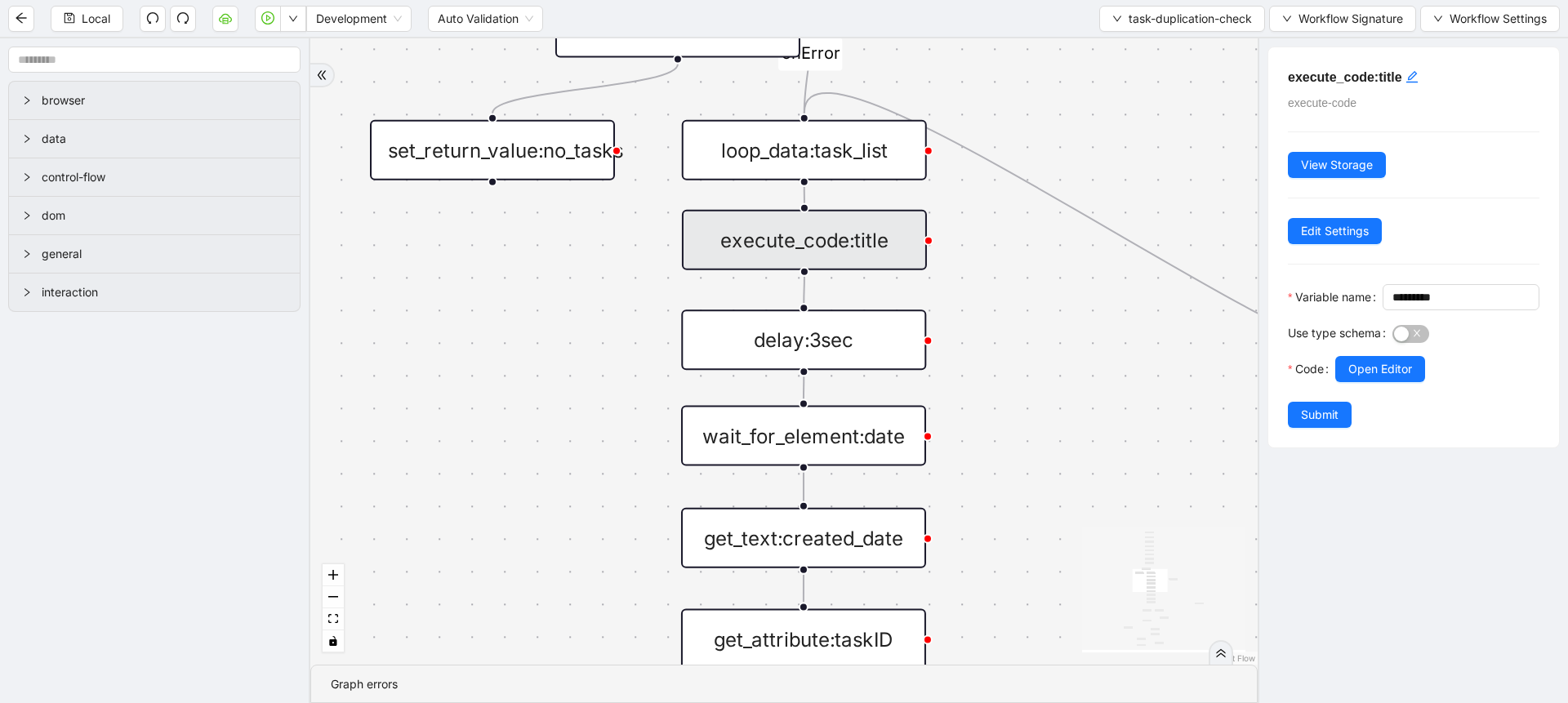
click at [1151, 31] on div "Local Development Auto Validation task-duplication-check Workflow Signature Wor…" at bounding box center [784, 18] width 1568 height 36
click at [1136, 14] on span "task-duplication-check" at bounding box center [1191, 19] width 124 height 18
click at [1114, 51] on span "Select" at bounding box center [1178, 50] width 141 height 18
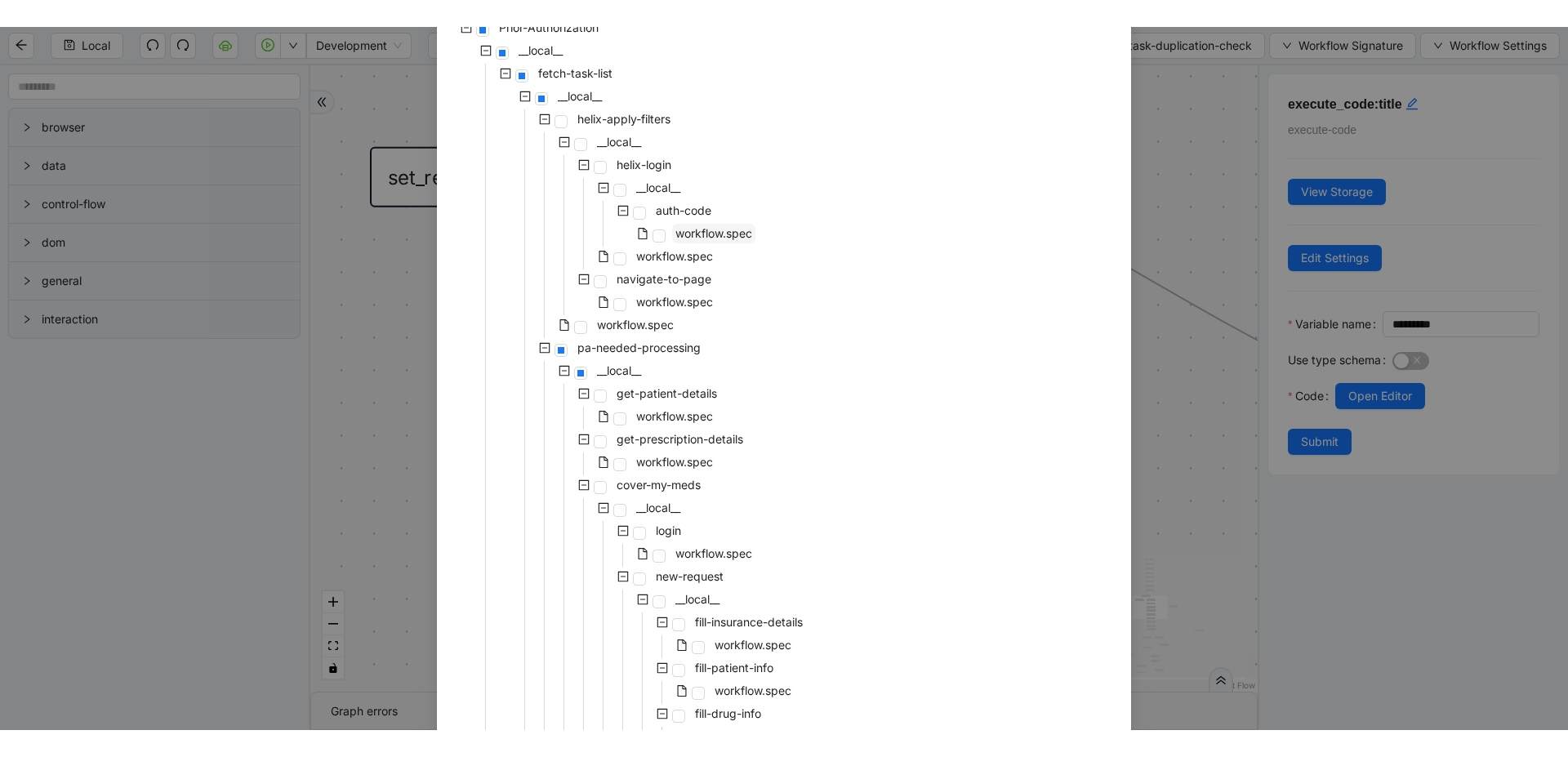
scroll to position [147, 0]
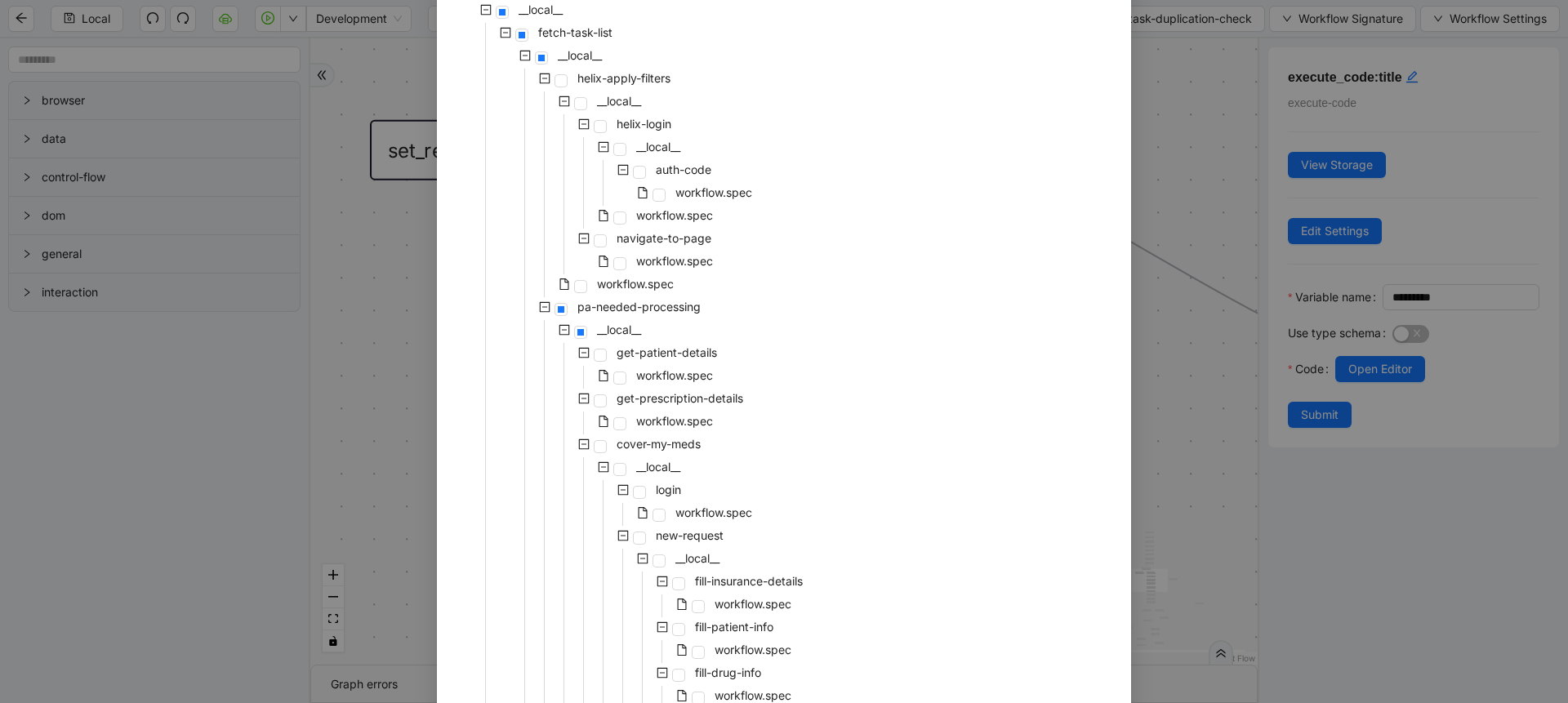
click at [1190, 205] on div "Select Local Workflow Prior-Authorization __local__ fetch-task-list __local__ h…" at bounding box center [784, 351] width 1568 height 703
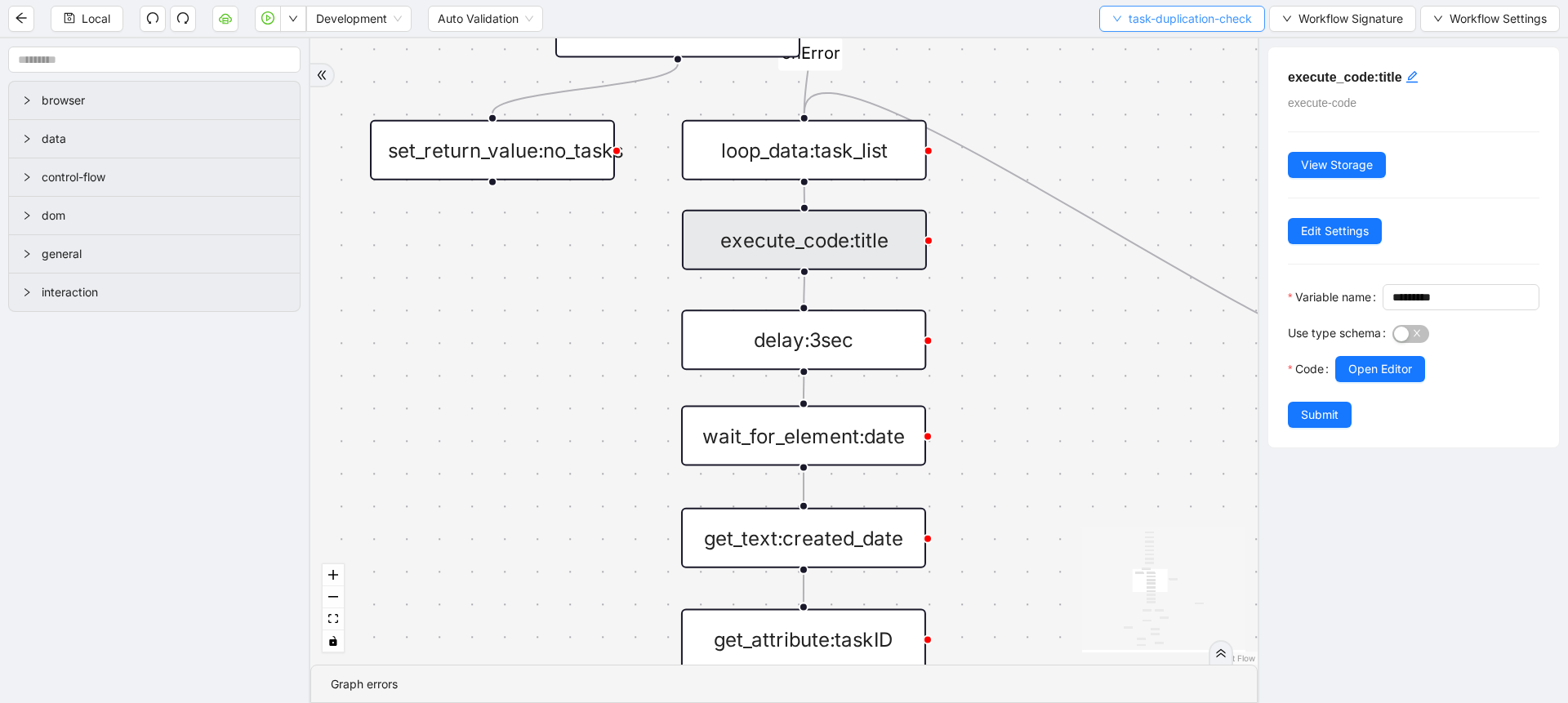
click at [1129, 12] on span "task-duplication-check" at bounding box center [1191, 19] width 124 height 18
click at [1112, 58] on span "Select" at bounding box center [1178, 50] width 141 height 18
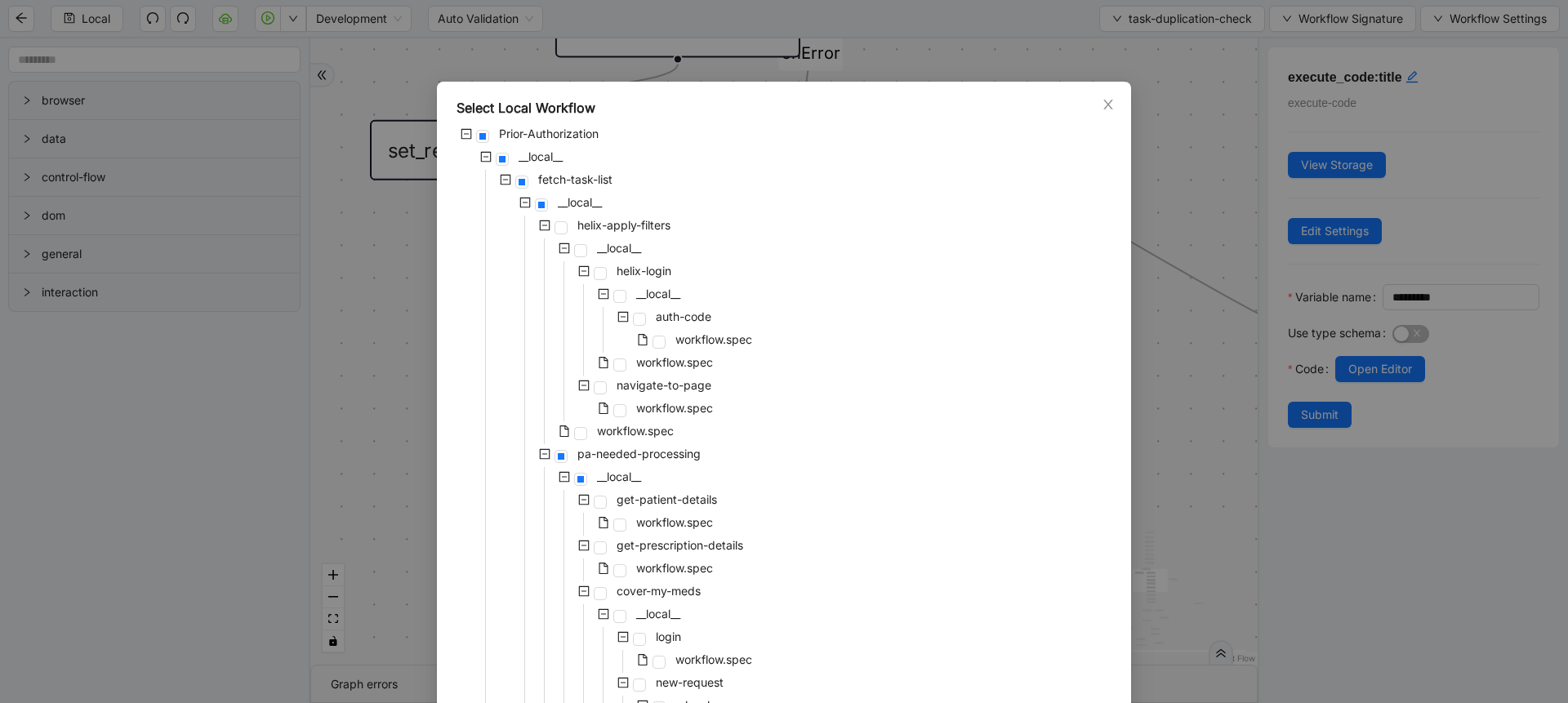
click at [1138, 105] on div "Select Local Workflow Prior-Authorization __local__ fetch-task-list __local__ h…" at bounding box center [784, 351] width 1568 height 703
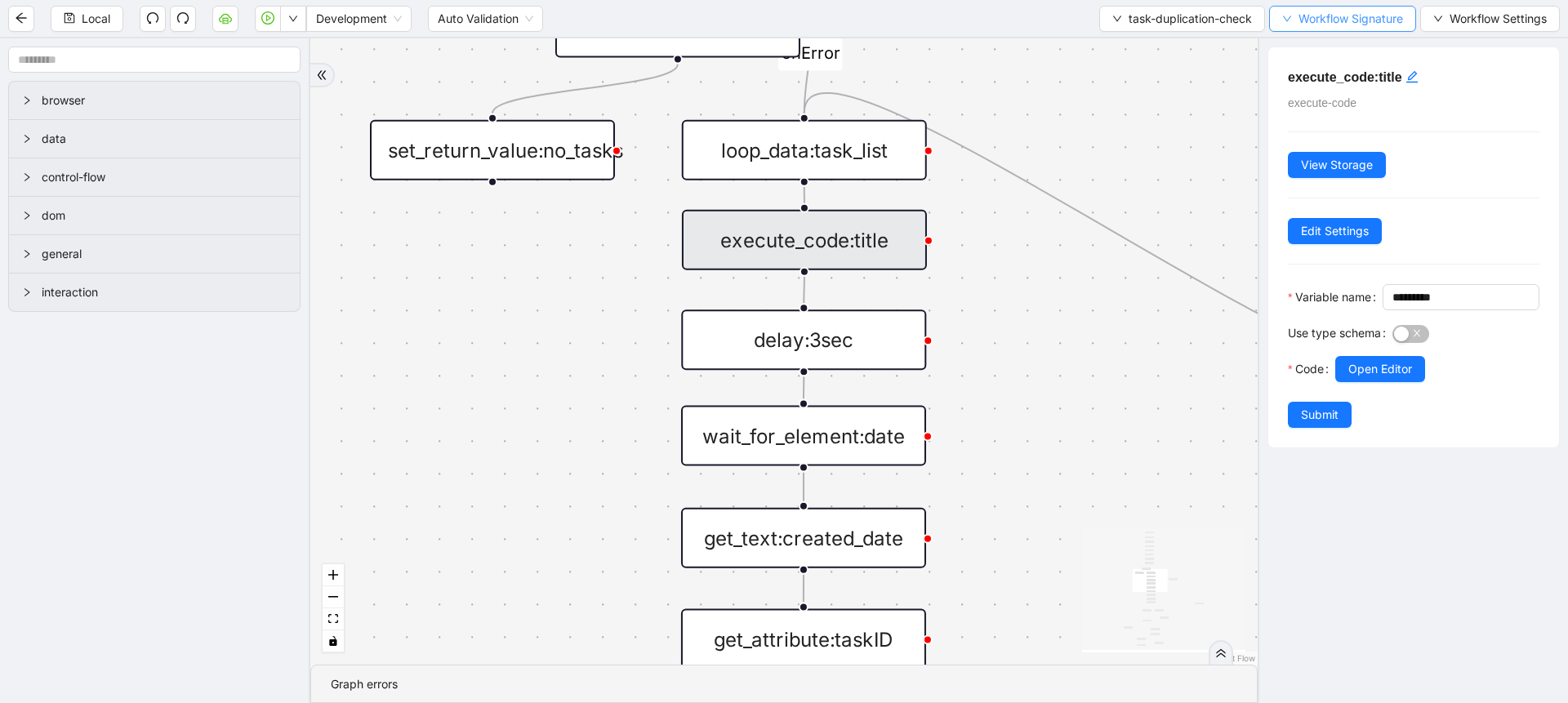
click at [1292, 29] on button "Workflow Signature" at bounding box center [1343, 19] width 147 height 26
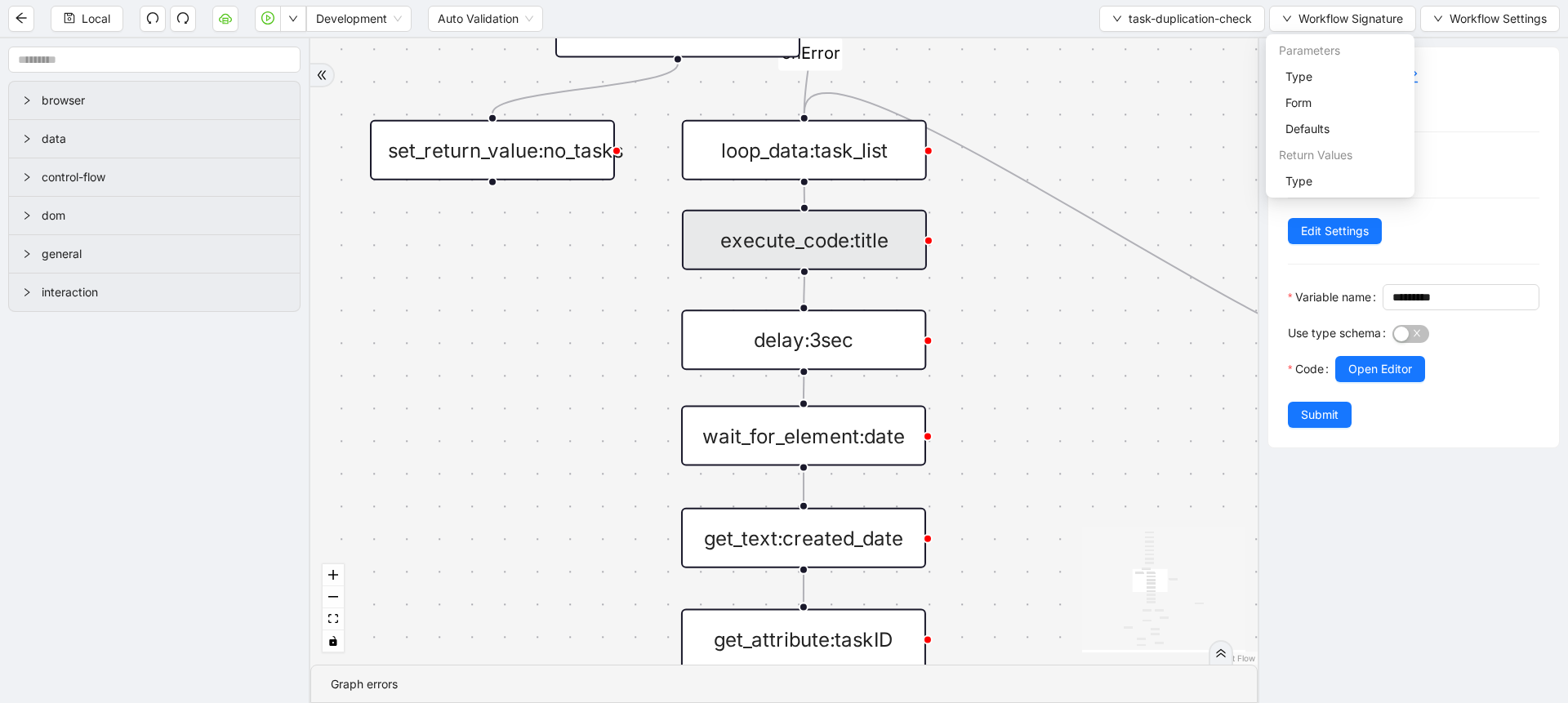
click at [1296, 59] on div "Parameters" at bounding box center [1340, 50] width 142 height 26
click at [1296, 69] on span "Type" at bounding box center [1340, 76] width 109 height 18
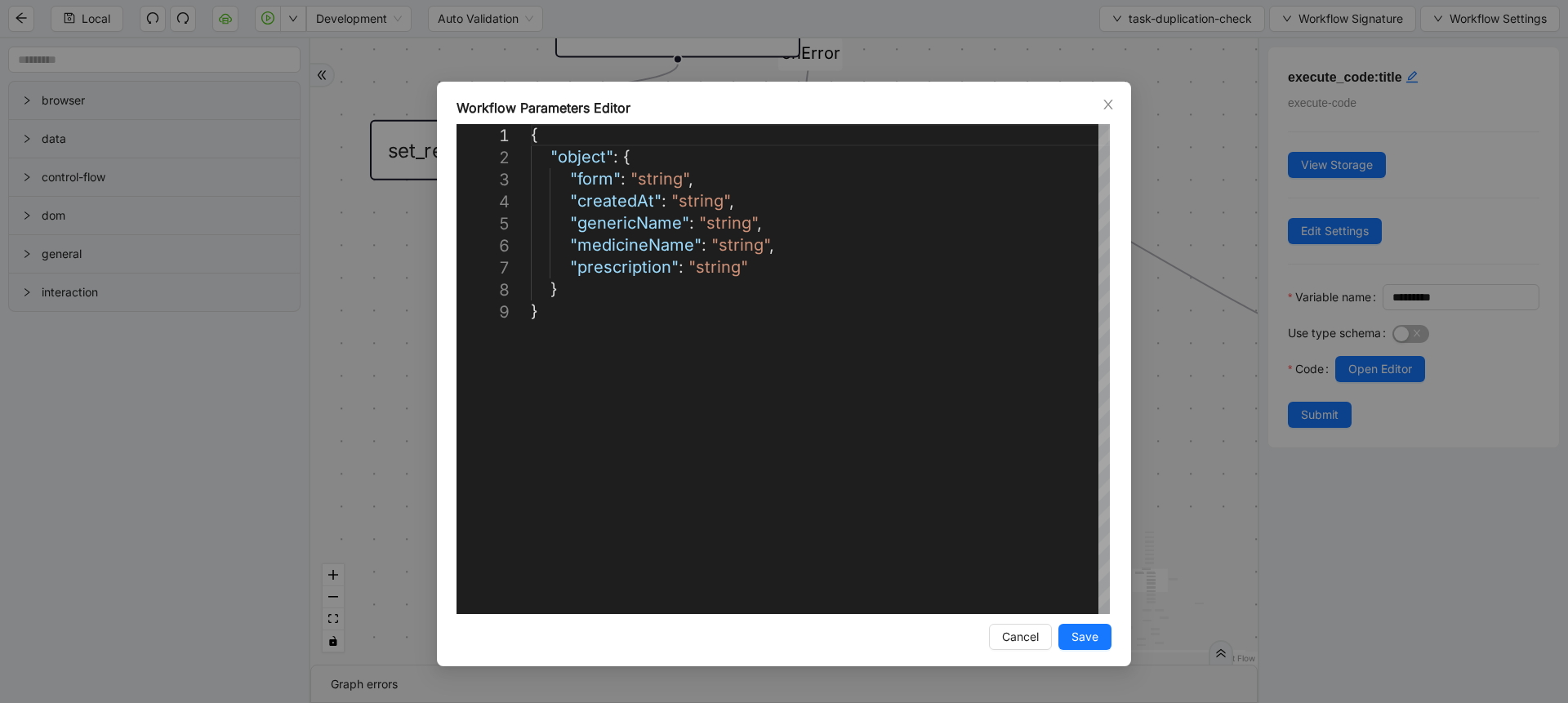
click at [1207, 201] on div "**********" at bounding box center [784, 351] width 1568 height 703
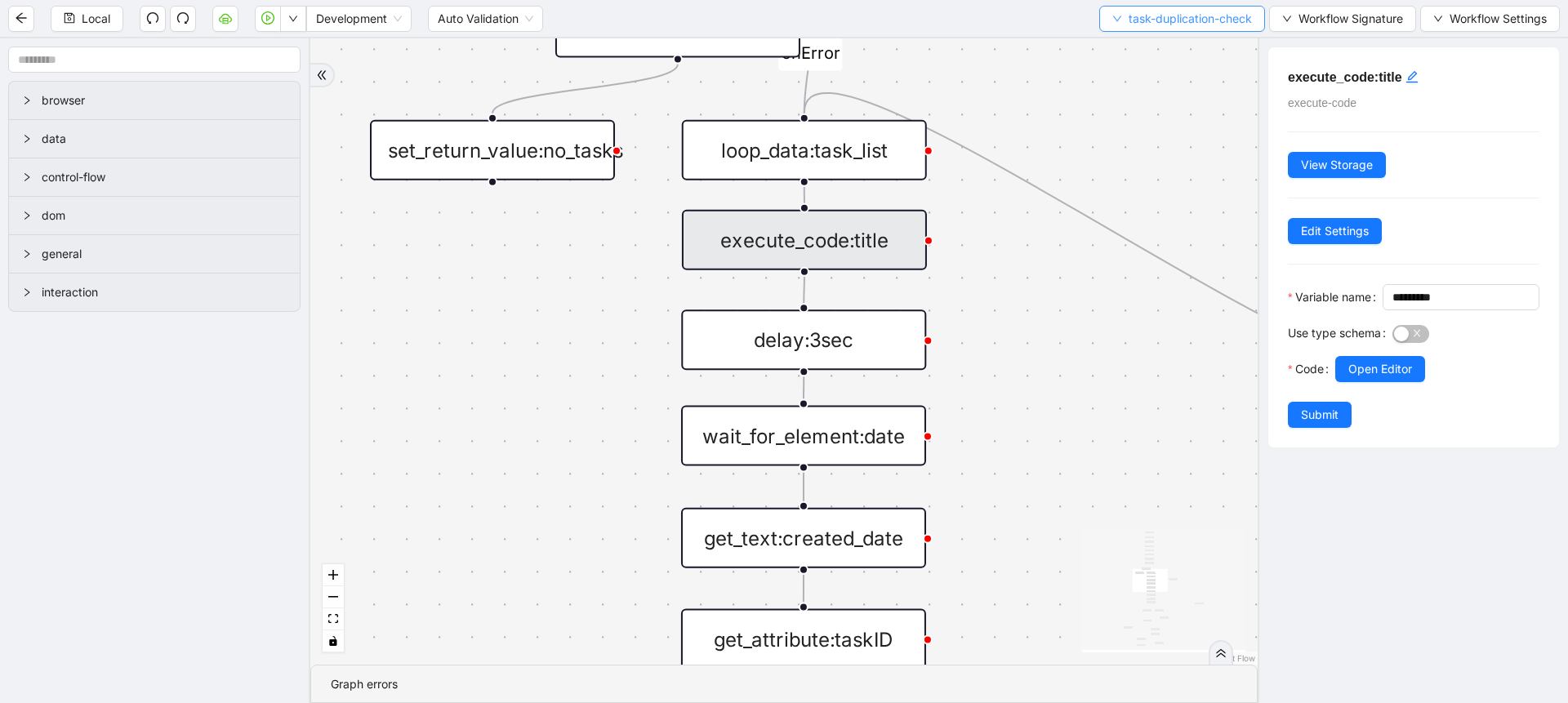
click at [1136, 8] on button "task-duplication-check" at bounding box center [1182, 19] width 166 height 26
click at [1046, 335] on div "loopFrom exitFrom fallback flag is true fallback timeframe <= 4months fallback …" at bounding box center [784, 351] width 947 height 626
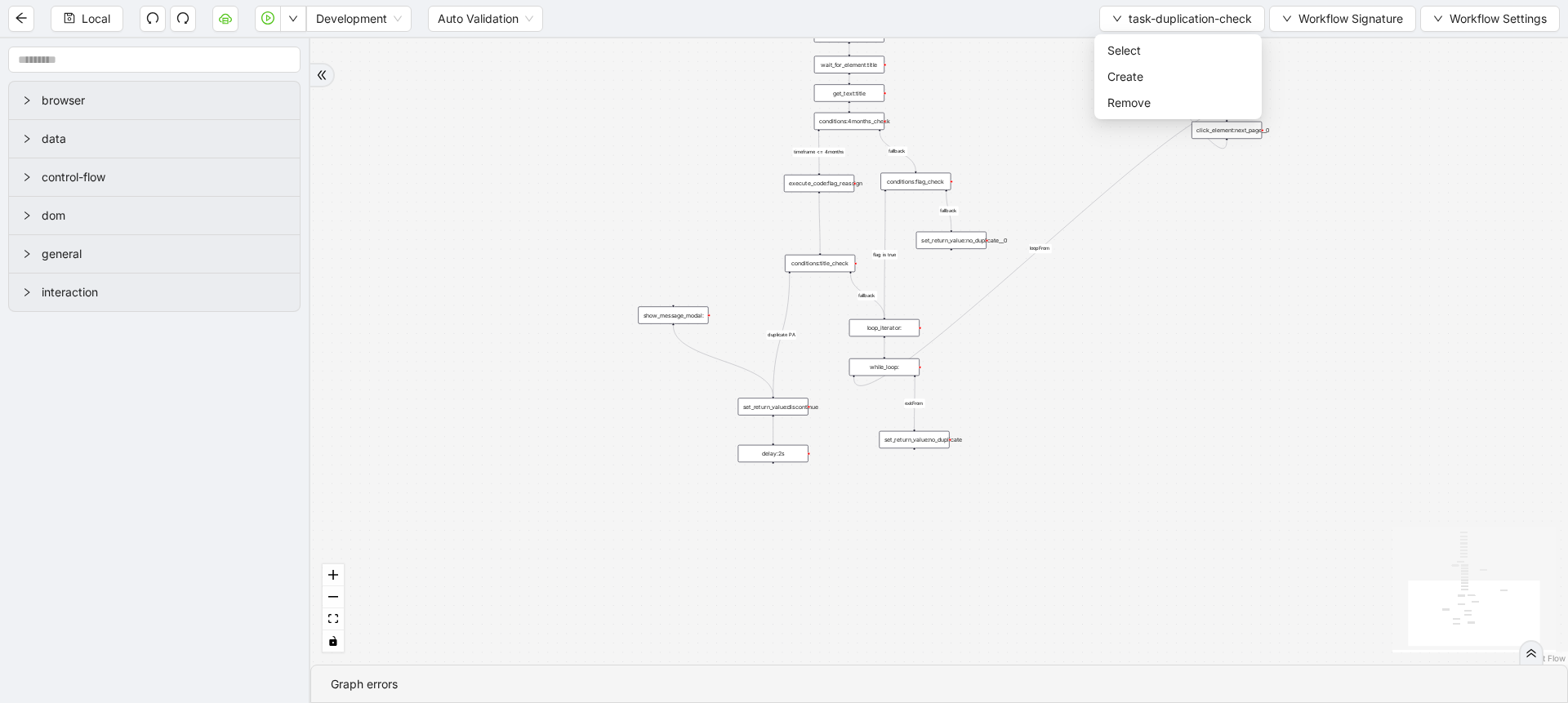
drag, startPoint x: 1054, startPoint y: 374, endPoint x: 938, endPoint y: 52, distance: 342.3
click at [938, 52] on div "loopFrom exitFrom fallback flag is true fallback timeframe <= 4months fallback …" at bounding box center [939, 351] width 1257 height 626
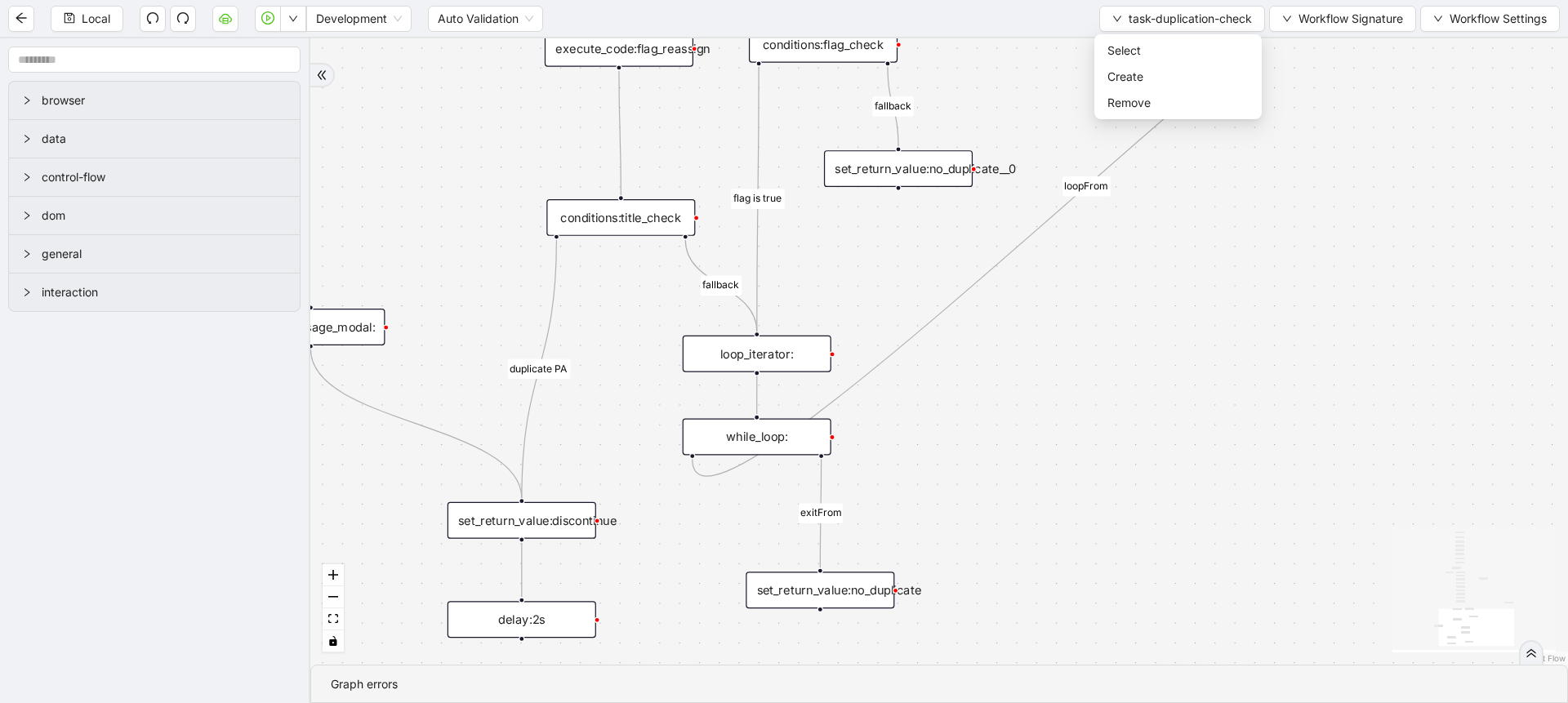
click at [943, 175] on div "set_return_value:no_duplicate__0" at bounding box center [899, 168] width 149 height 36
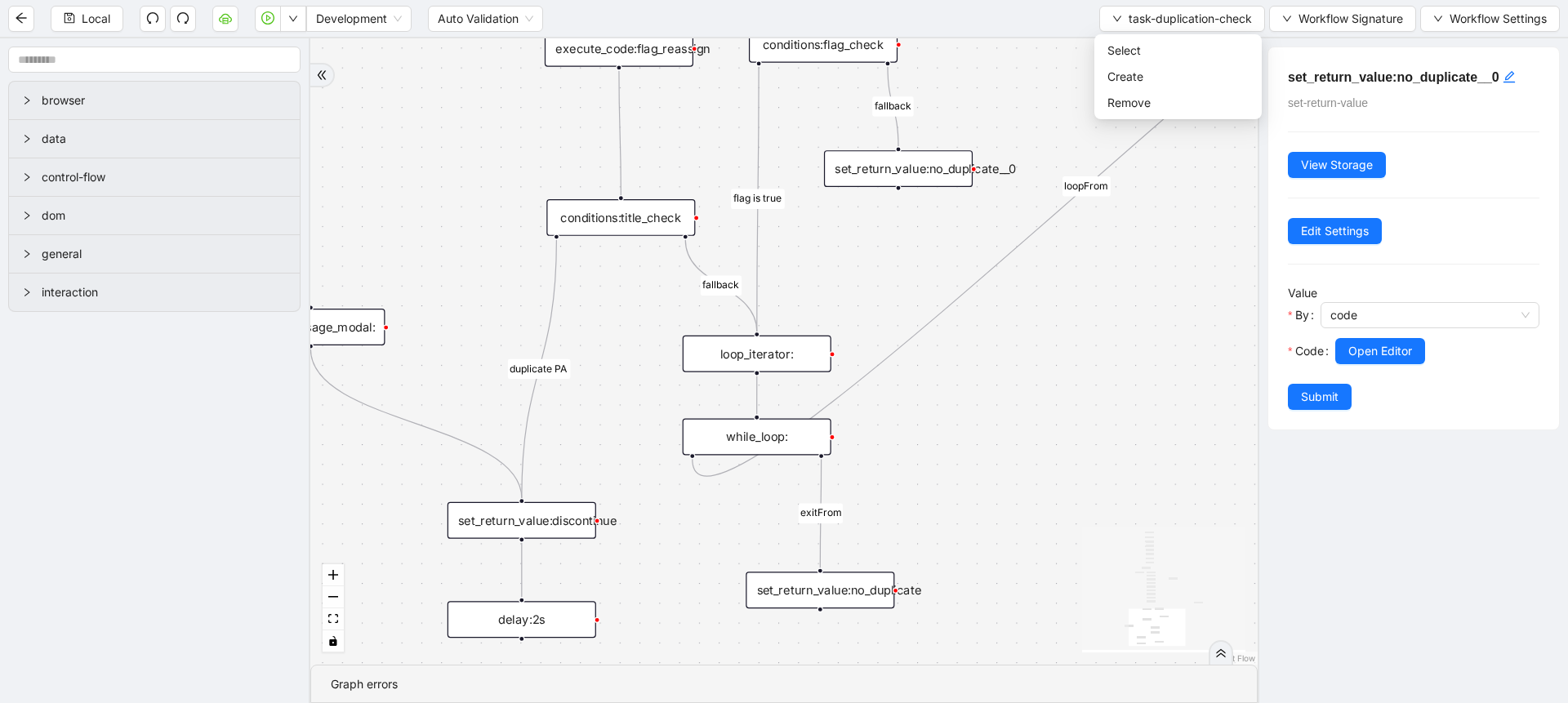
click at [580, 522] on div "set_return_value:discontinue" at bounding box center [522, 519] width 149 height 36
click at [1350, 351] on span "Open Editor" at bounding box center [1379, 350] width 63 height 18
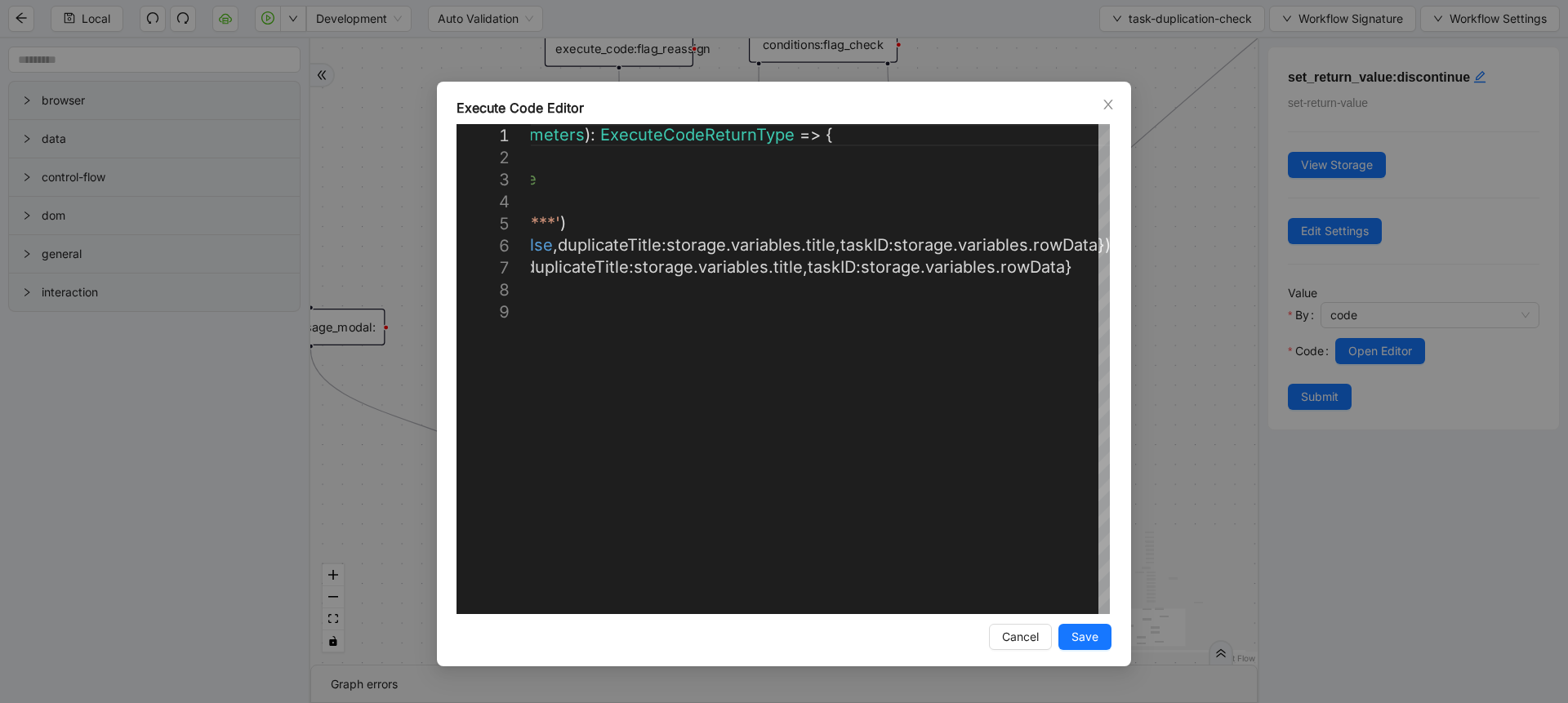
click at [1133, 279] on div "**********" at bounding box center [784, 351] width 1568 height 703
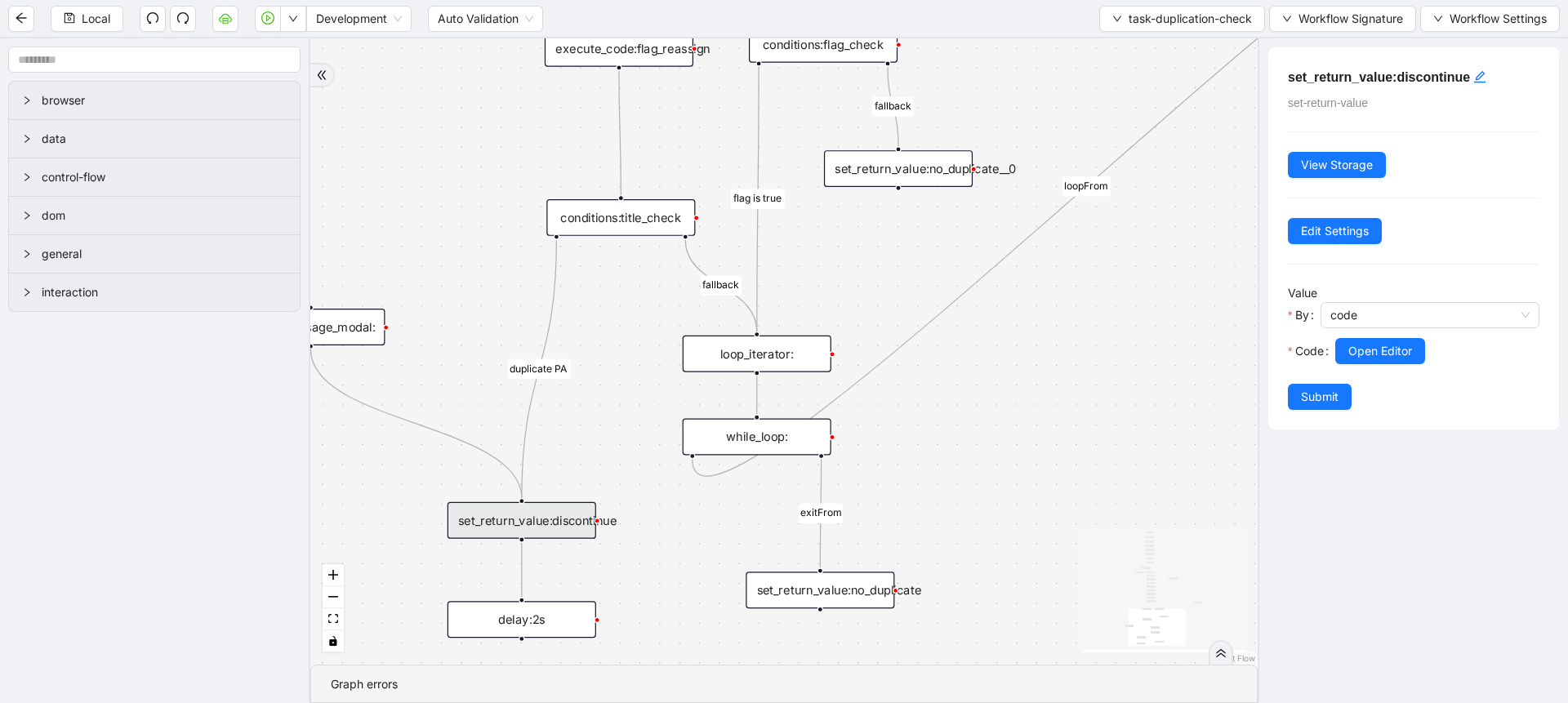
click at [938, 173] on div "set_return_value:no_duplicate__0" at bounding box center [899, 168] width 149 height 36
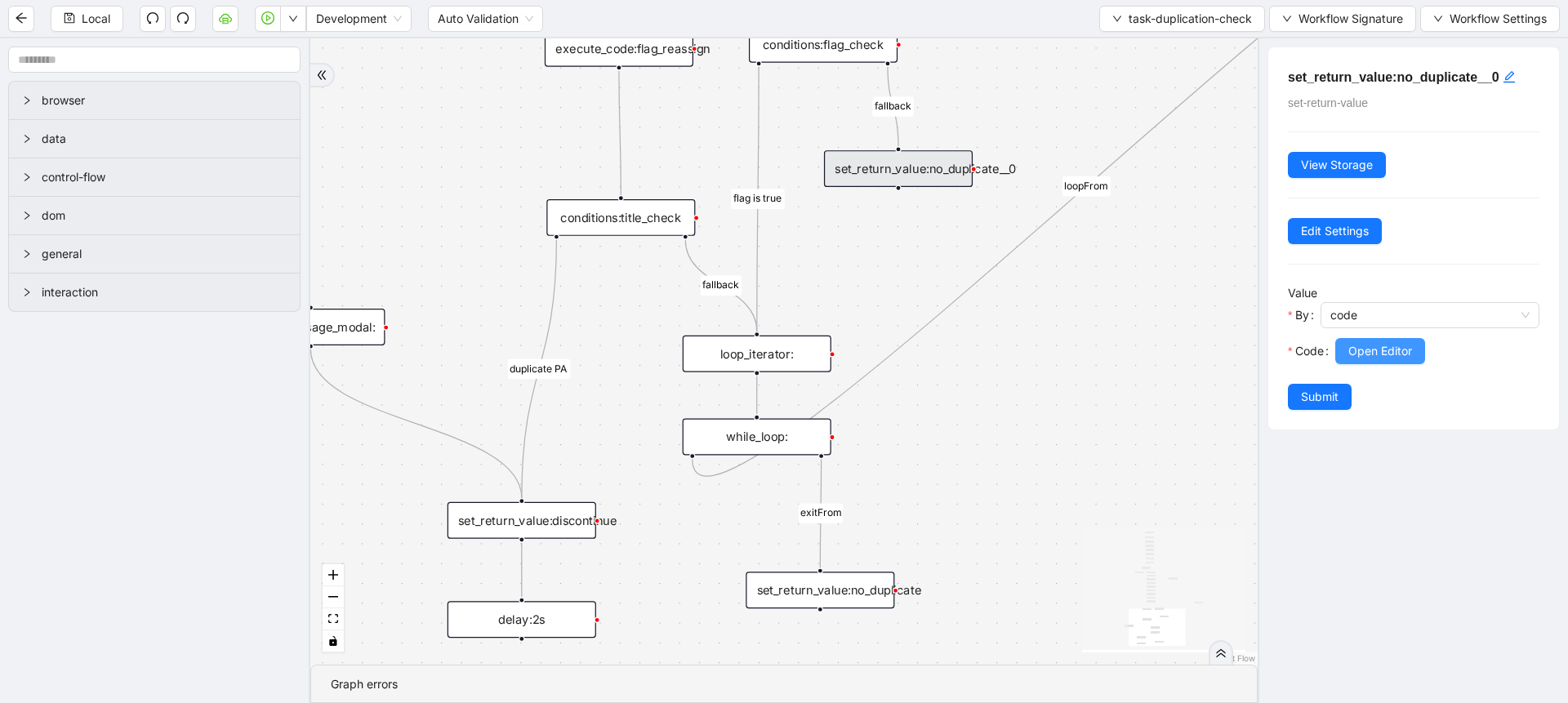
click at [1396, 360] on span "Open Editor" at bounding box center [1379, 350] width 63 height 18
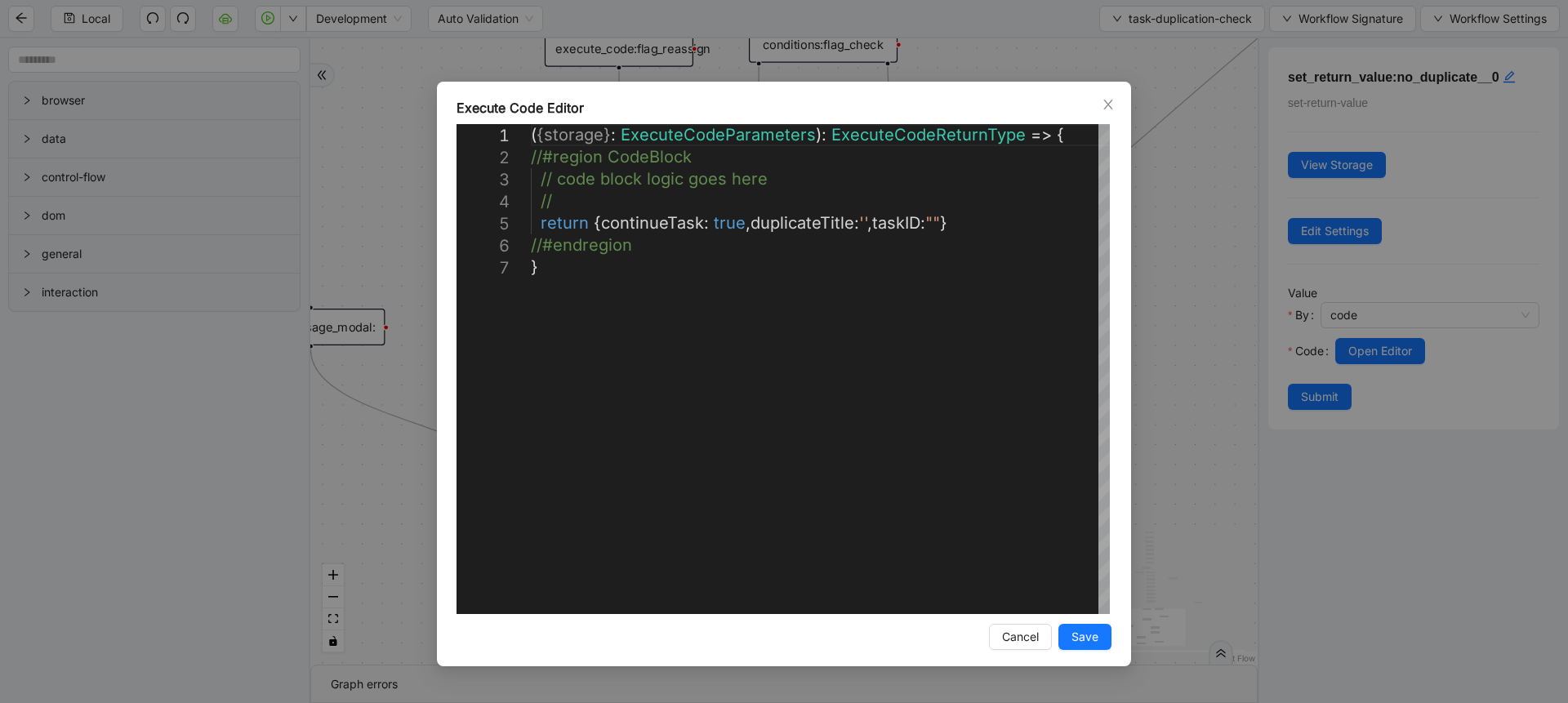
click at [1224, 263] on div "**********" at bounding box center [784, 351] width 1568 height 703
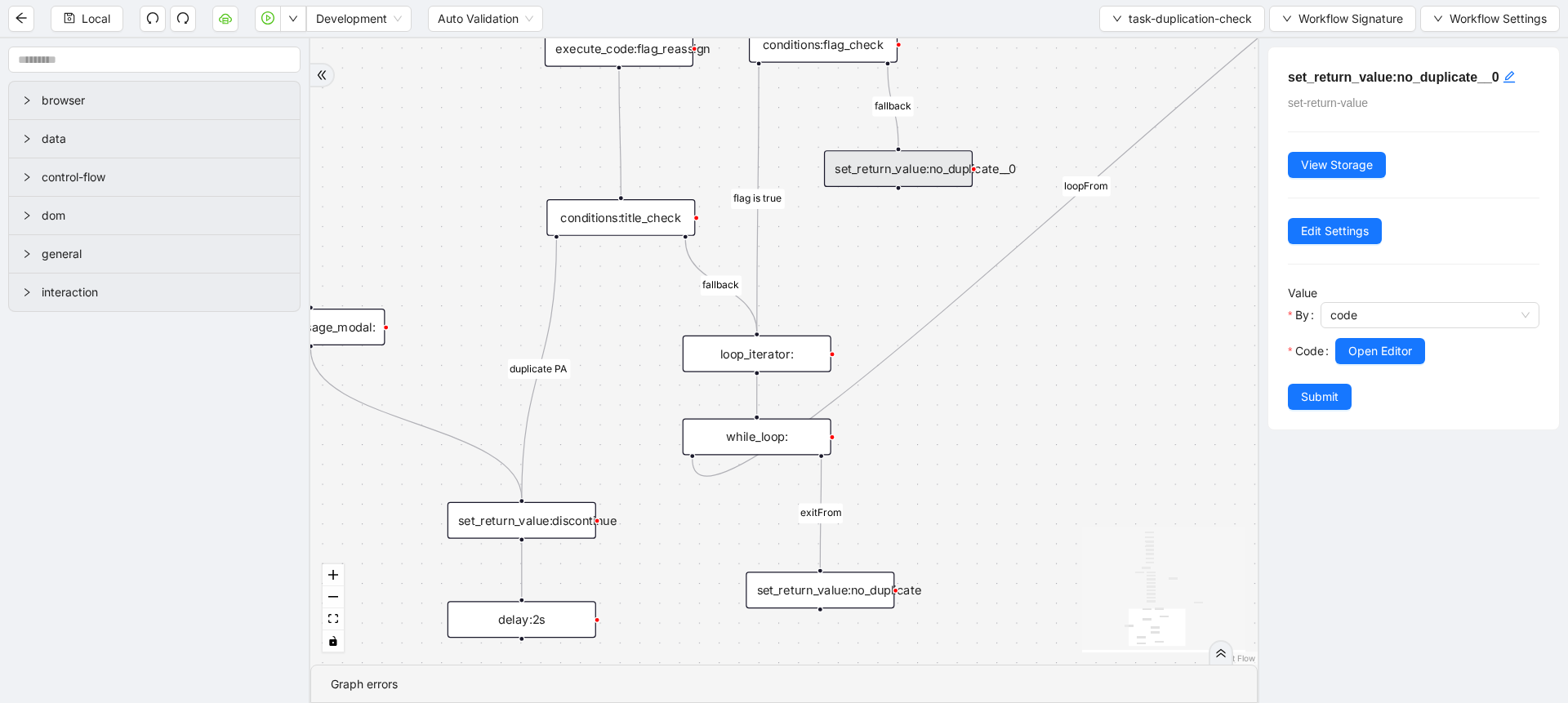
click at [1224, 263] on div "**********" at bounding box center [784, 351] width 1568 height 703
click at [836, 572] on div "set_return_value:no_duplicate" at bounding box center [820, 590] width 149 height 36
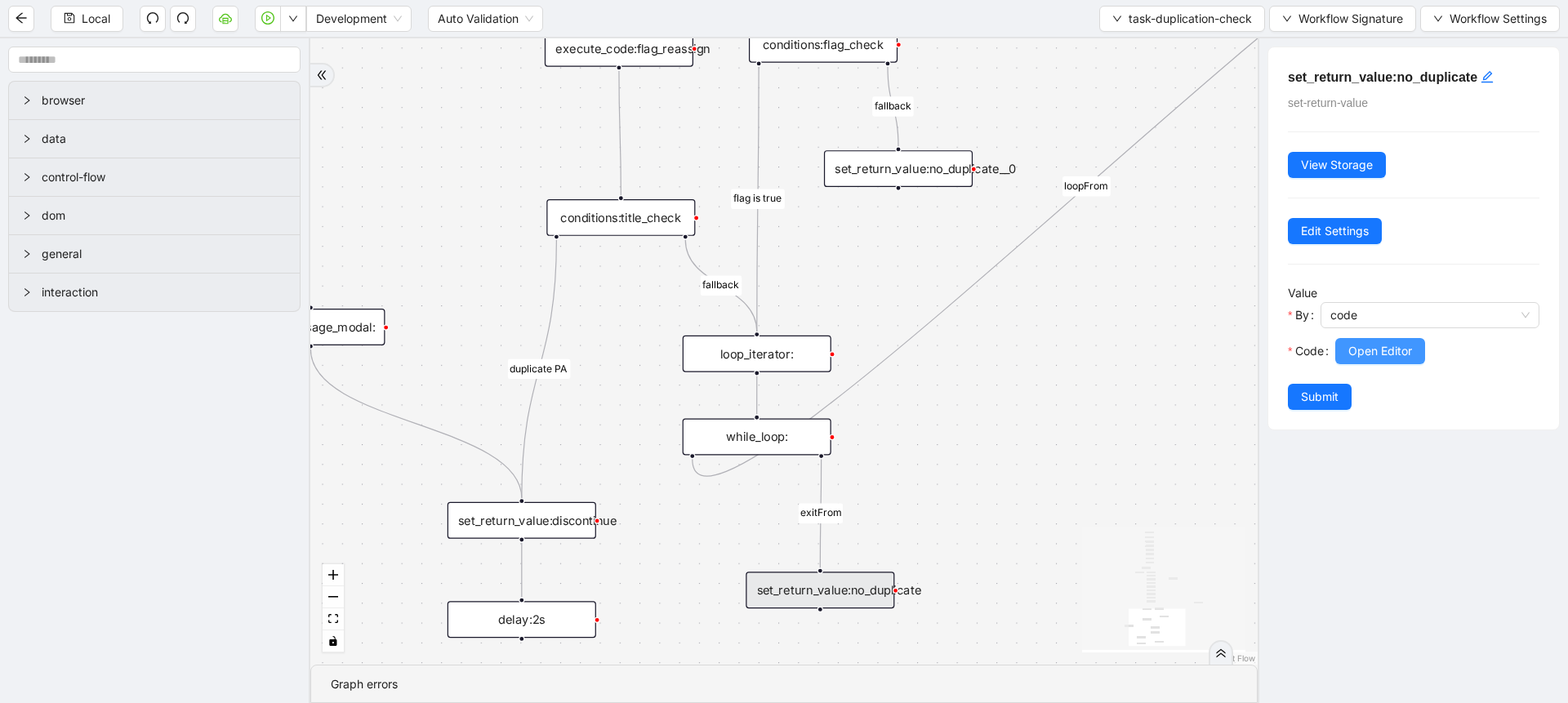
click at [1348, 356] on button "Open Editor" at bounding box center [1380, 351] width 90 height 26
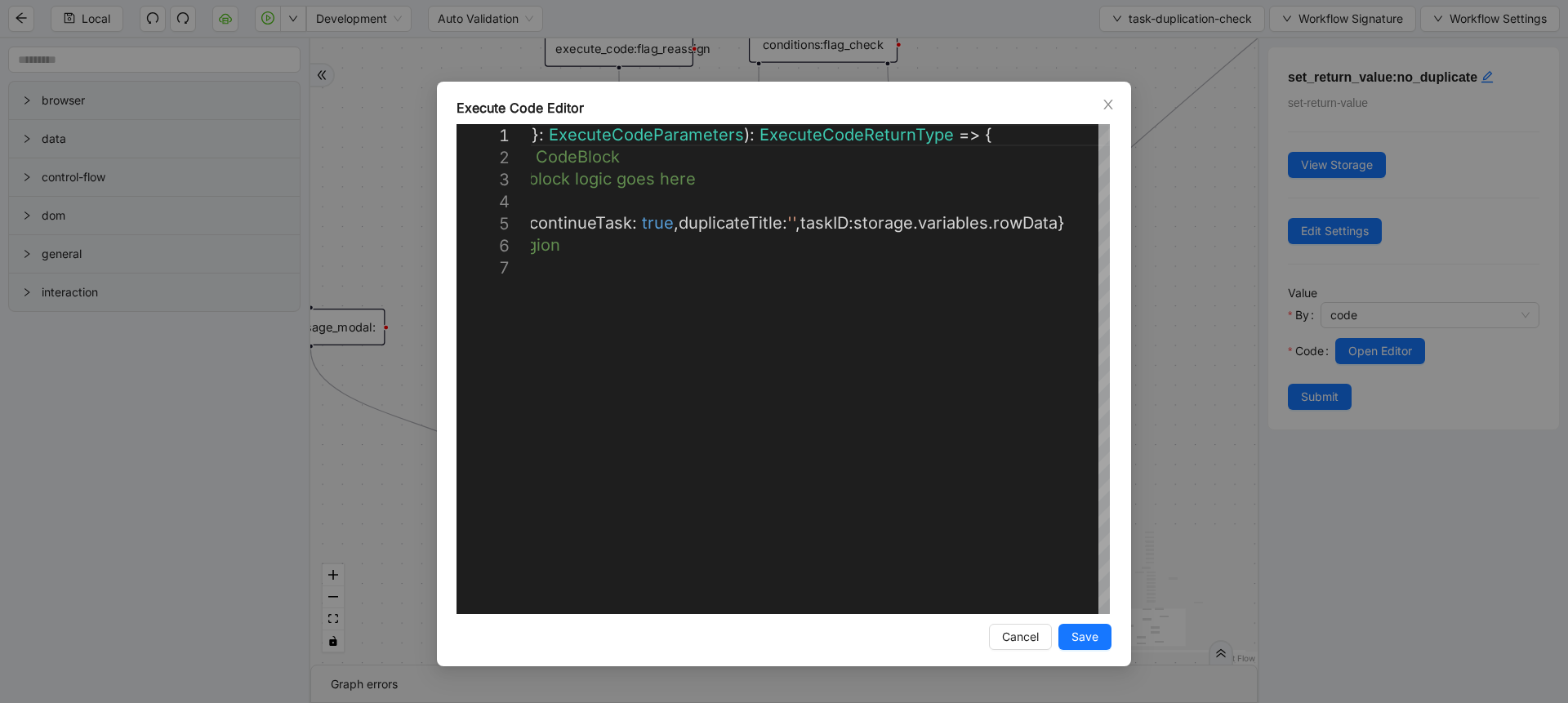
click at [1138, 317] on div "**********" at bounding box center [784, 351] width 1568 height 703
